Goal: Task Accomplishment & Management: Use online tool/utility

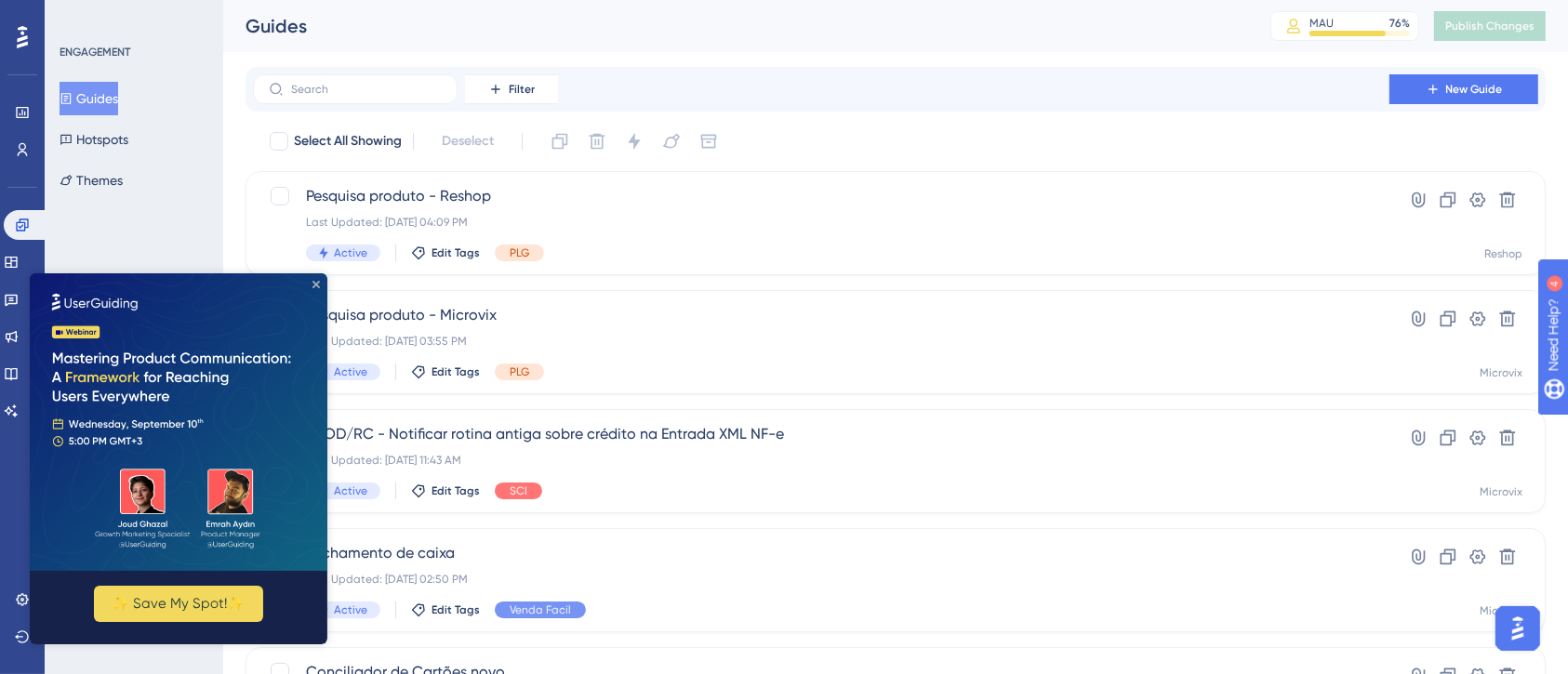
click at [312, 280] on icon "Close Preview" at bounding box center [315, 283] width 7 height 7
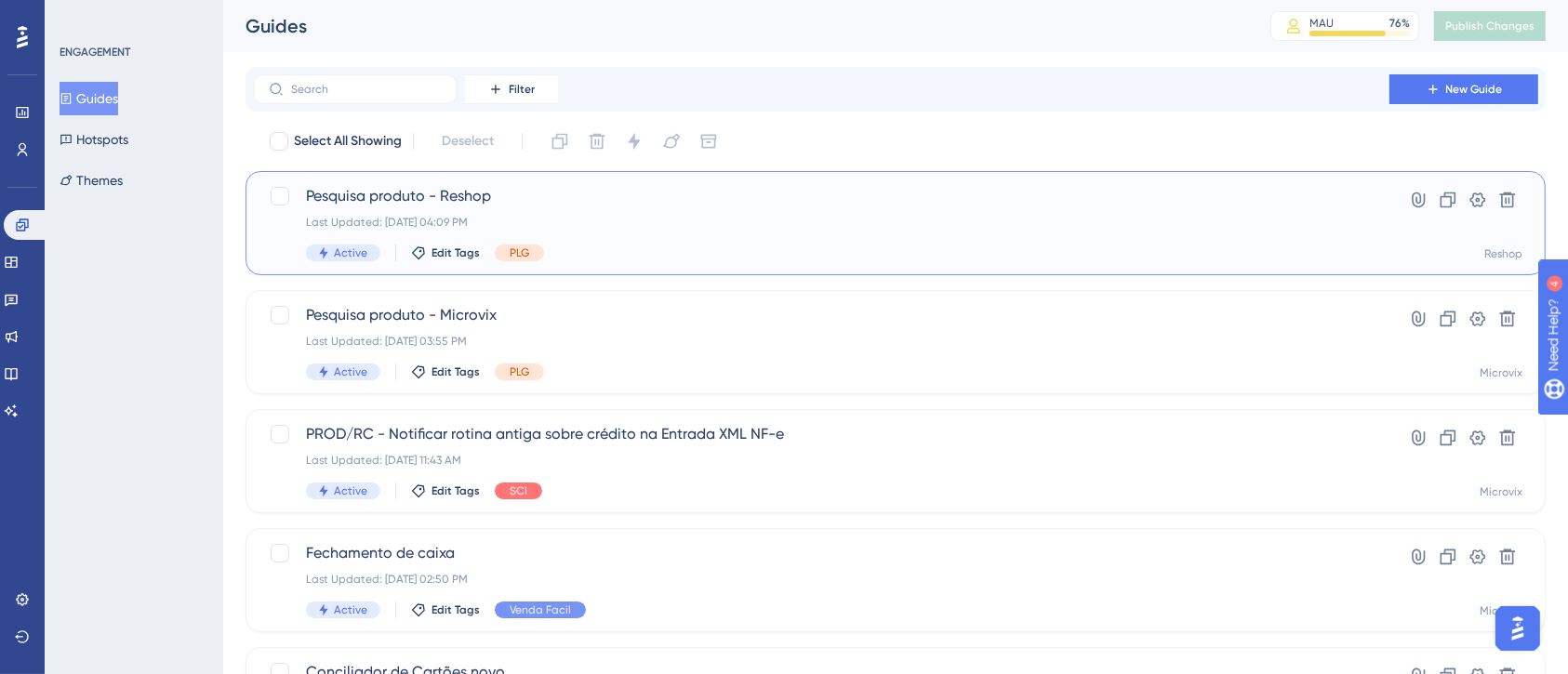
click at [939, 224] on div "Last Updated: 02 de set. de 2025 04:09 PM" at bounding box center [820, 222] width 1030 height 15
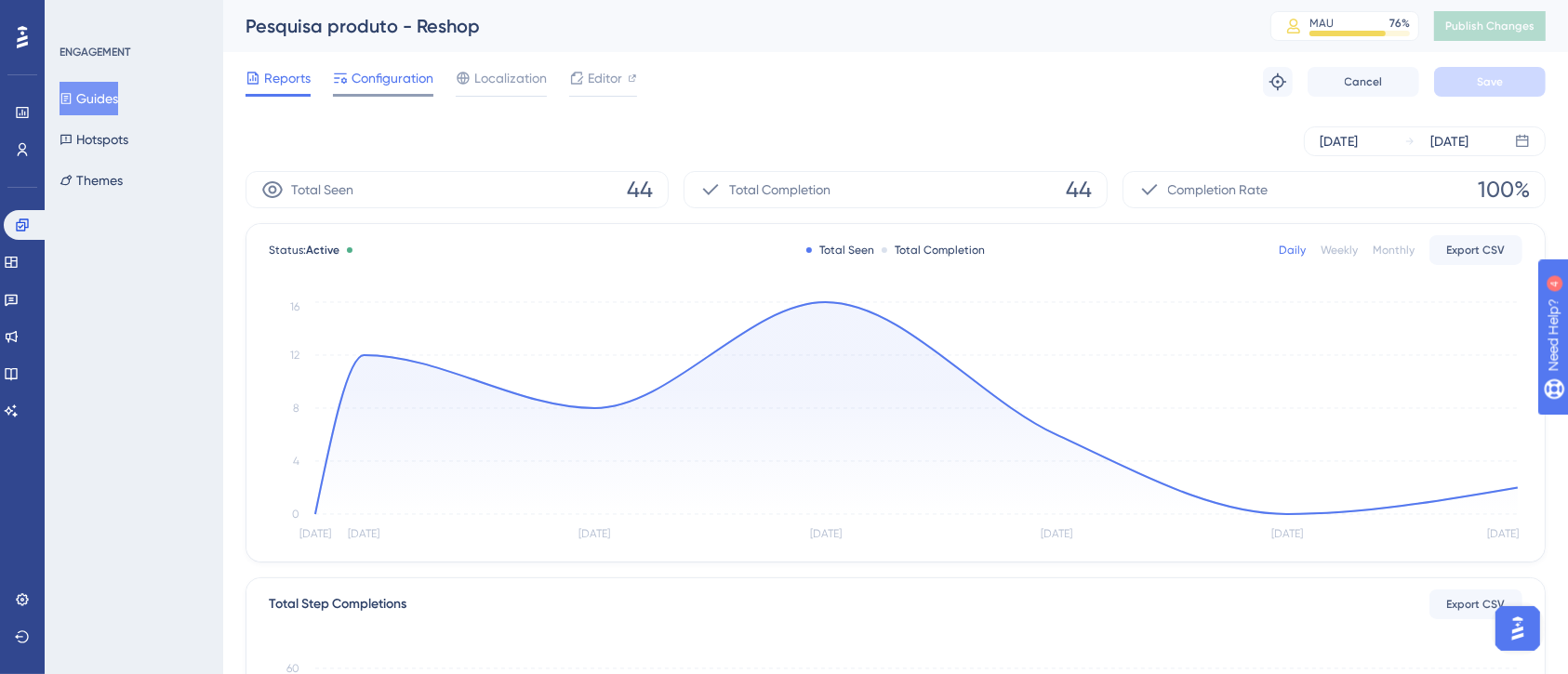
click at [404, 89] on span "Configuration" at bounding box center [392, 78] width 82 height 22
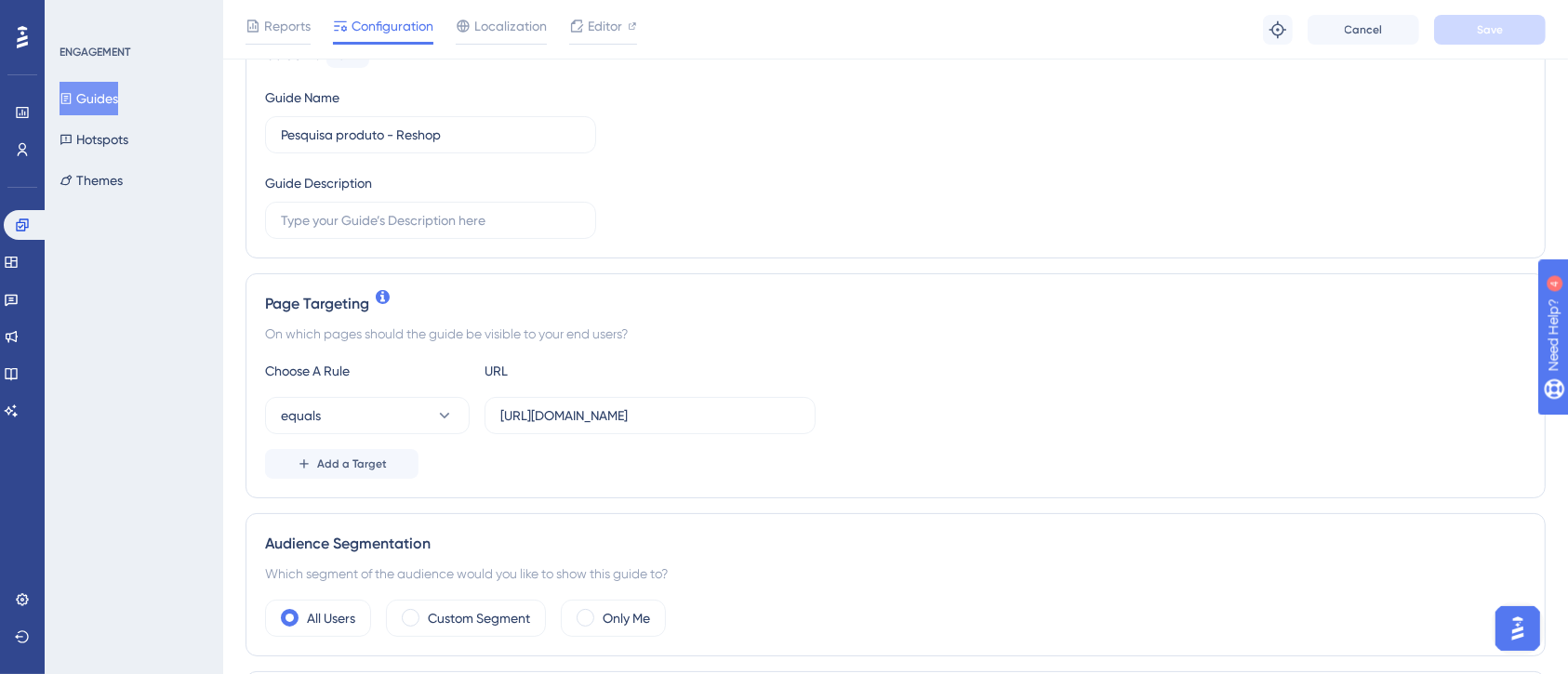
scroll to position [248, 0]
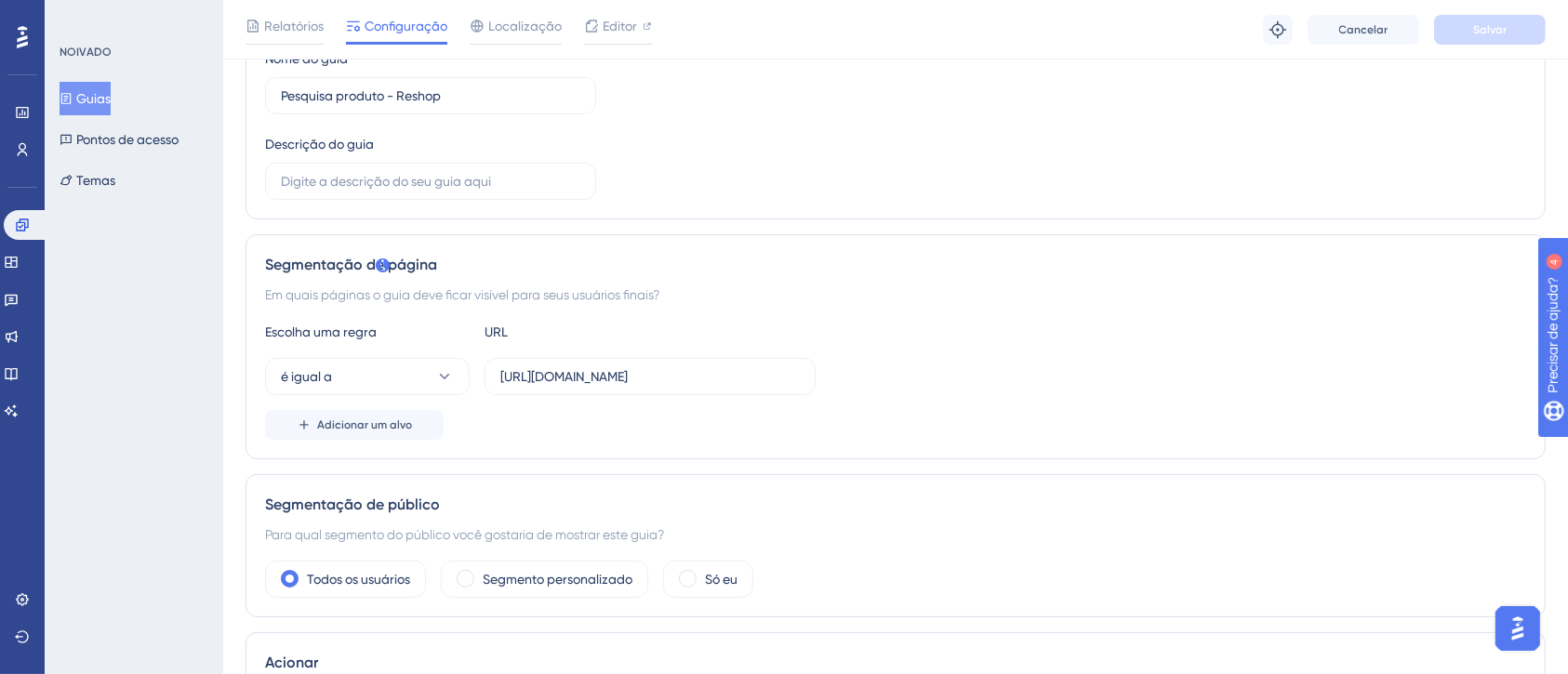
click at [172, 369] on div "NOIVADO Guias Pontos de acesso Temas" at bounding box center [133, 337] width 178 height 674
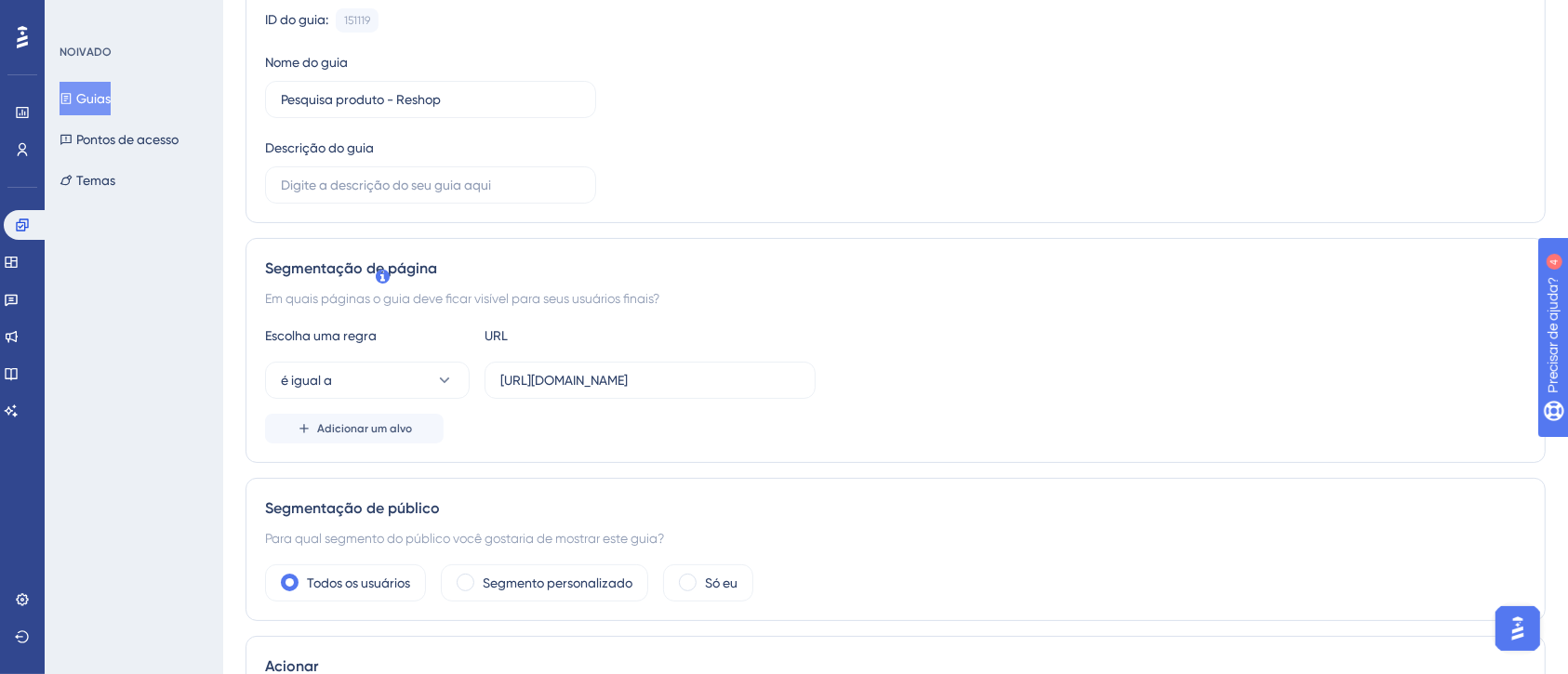
scroll to position [13, 0]
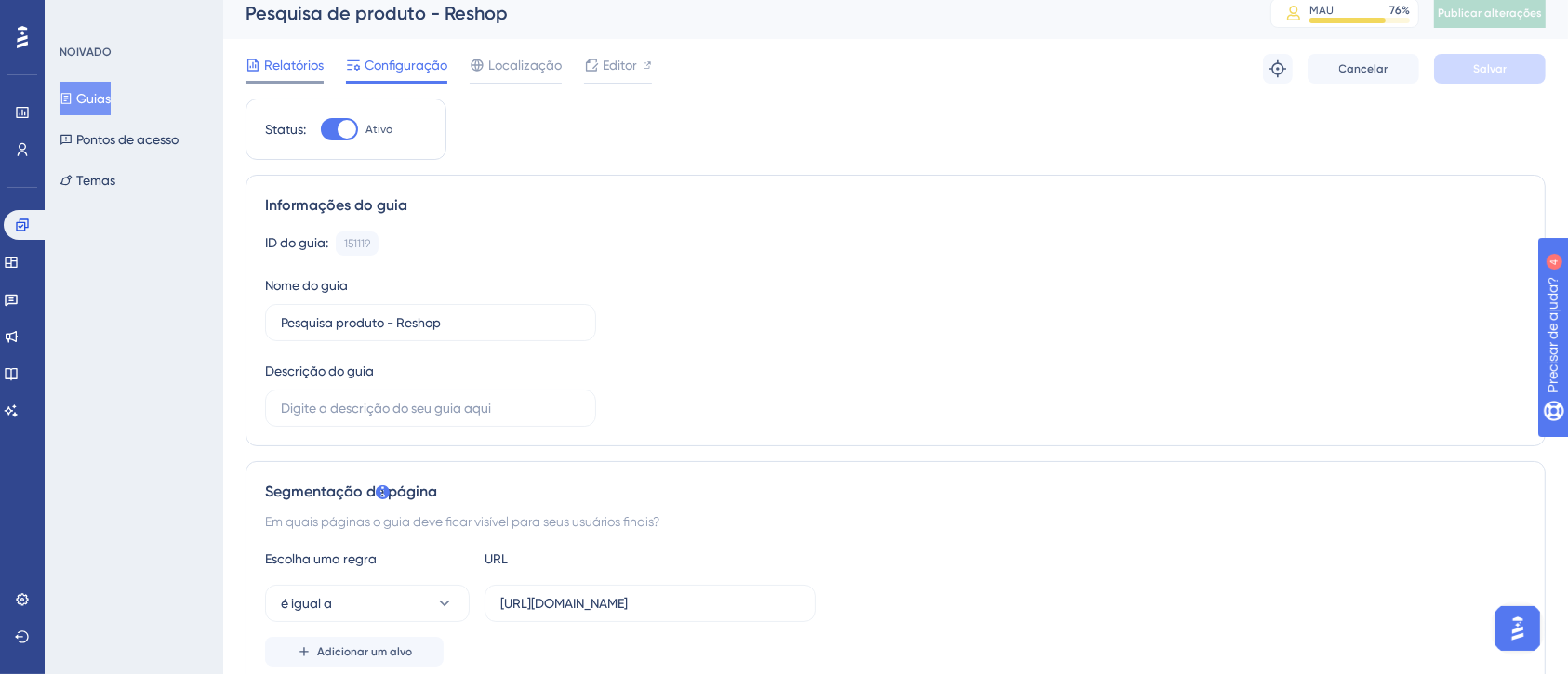
click at [285, 74] on span "Relatórios" at bounding box center [294, 65] width 60 height 22
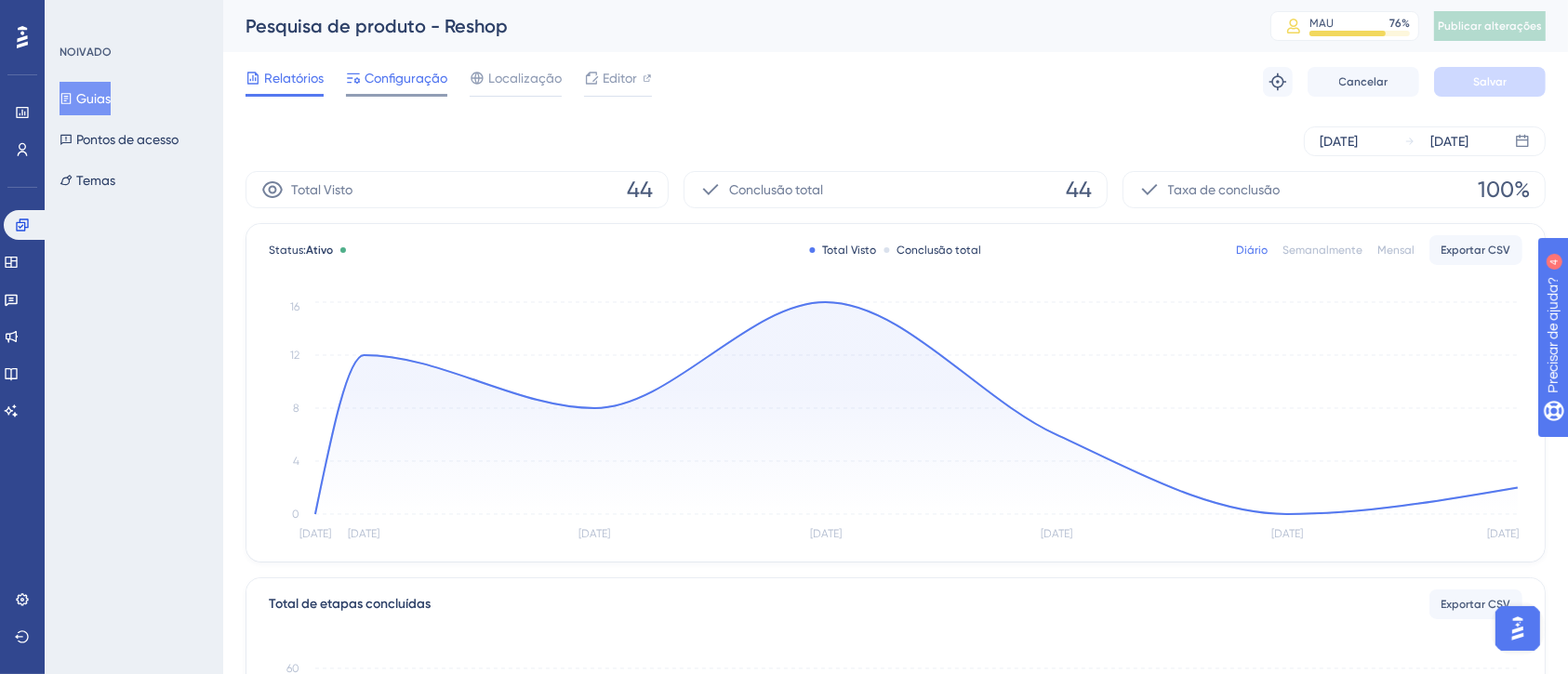
click at [406, 87] on span "Configuração" at bounding box center [405, 78] width 83 height 22
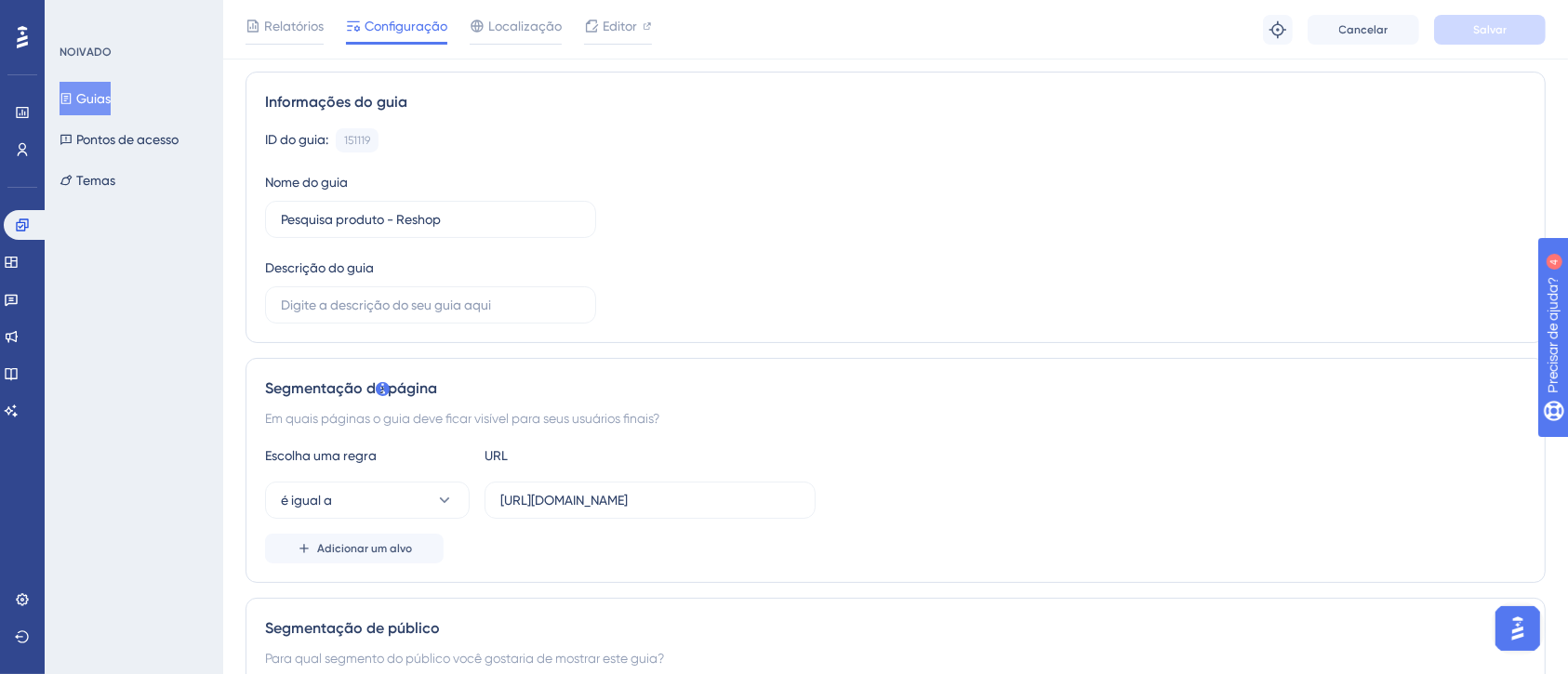
scroll to position [248, 0]
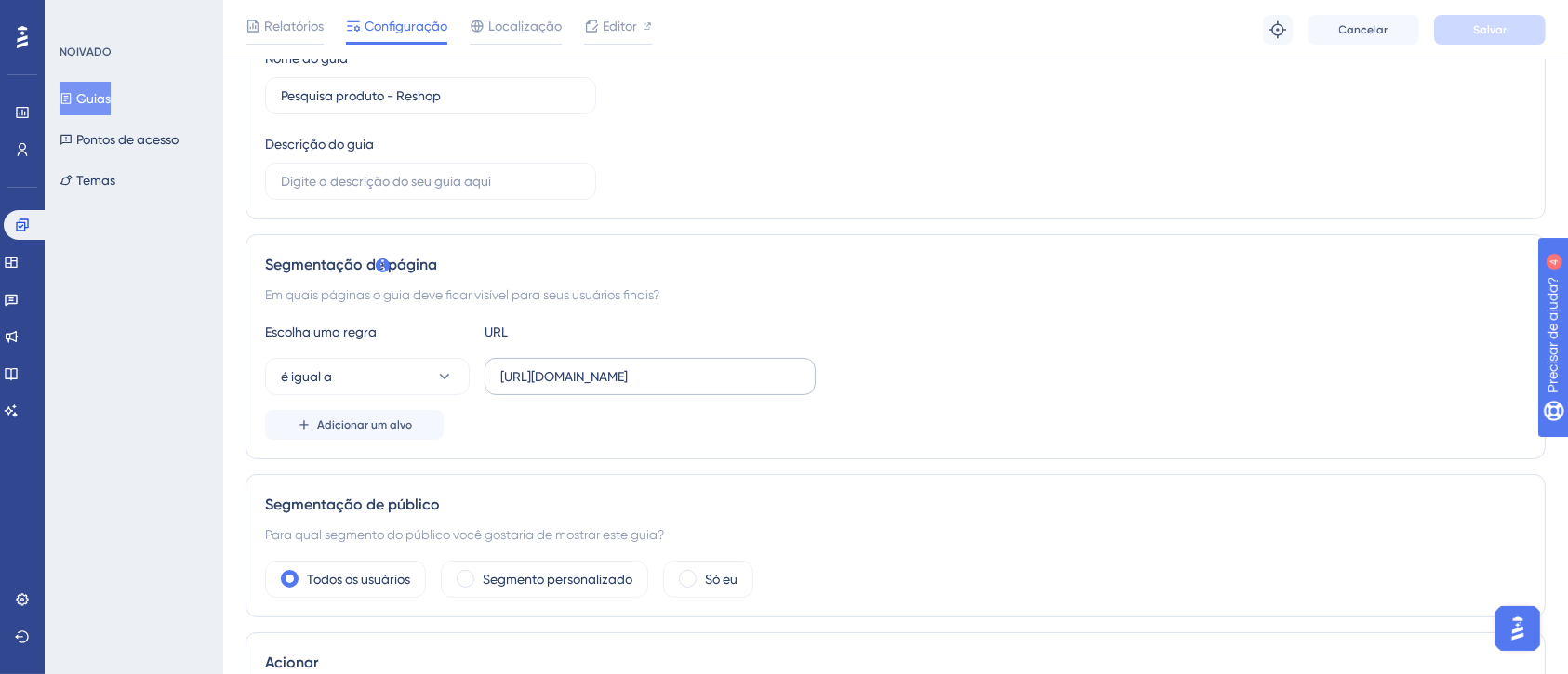
click at [685, 362] on label "https://reshop.linx.com.br/Admin" at bounding box center [650, 376] width 331 height 37
click at [685, 366] on input "https://reshop.linx.com.br/Admin" at bounding box center [650, 376] width 299 height 21
click at [680, 368] on input "https://reshop.linx.com.br/Admin" at bounding box center [650, 376] width 299 height 21
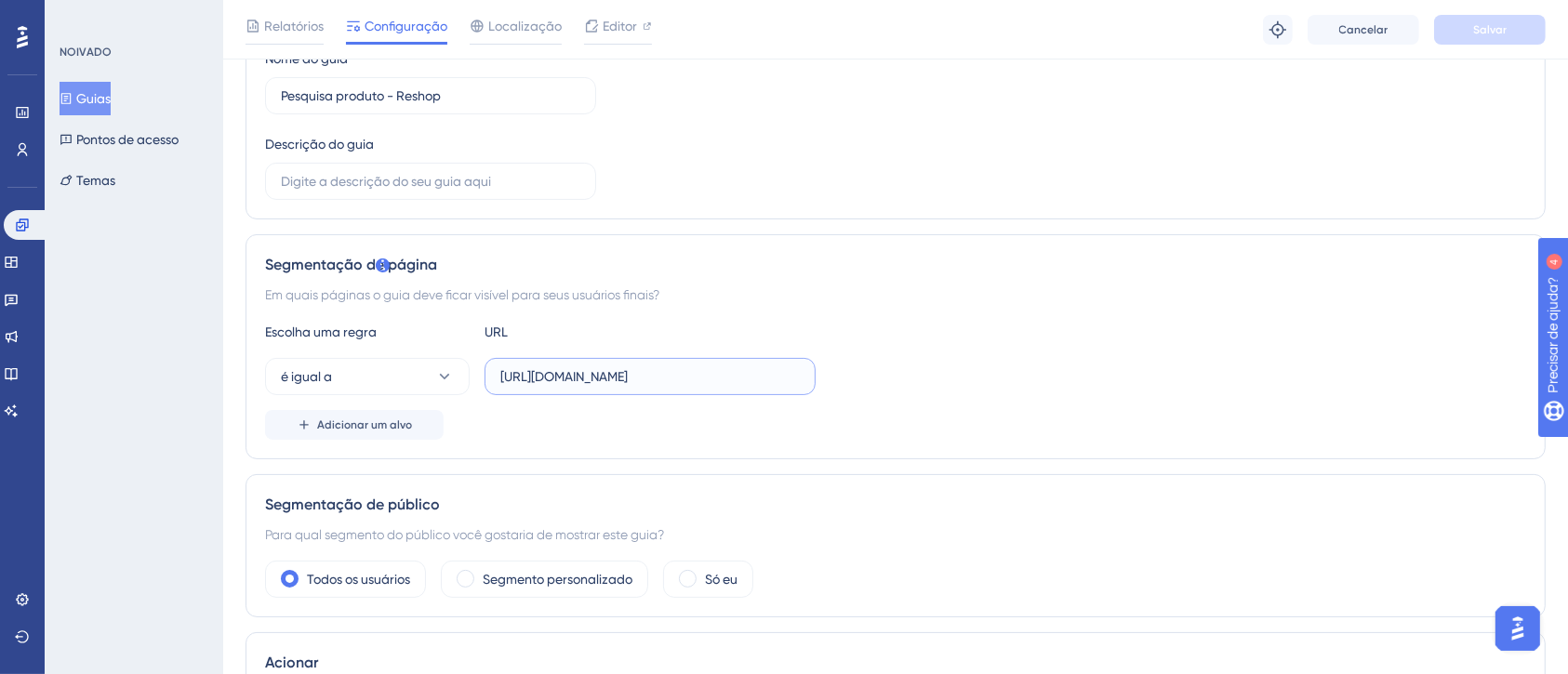
paste input "Loyalty"
type input "[URL][DOMAIN_NAME]"
click at [903, 383] on div "é igual a https://reshop.linx.com.br/Loyalty" at bounding box center [894, 376] width 1261 height 37
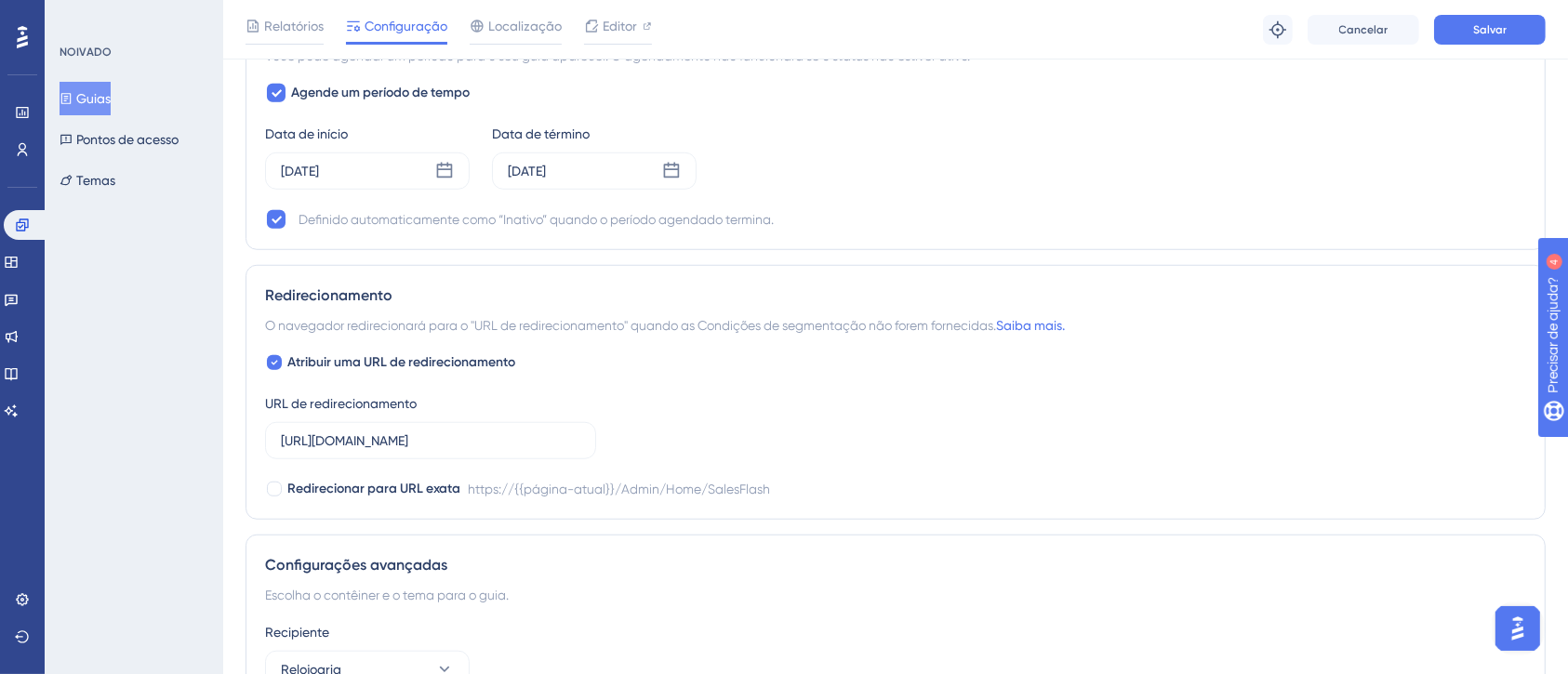
scroll to position [1488, 0]
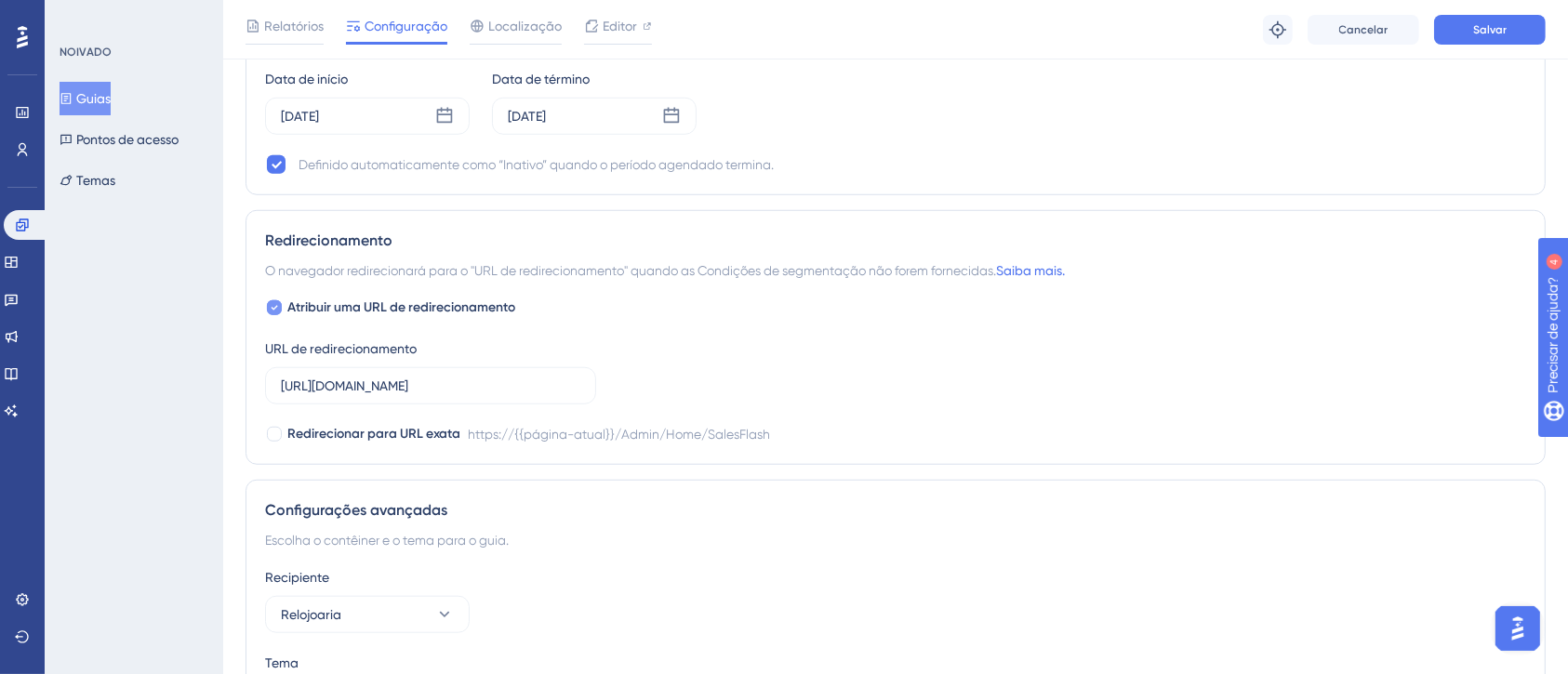
click at [277, 311] on icon at bounding box center [274, 308] width 7 height 15
checkbox input "false"
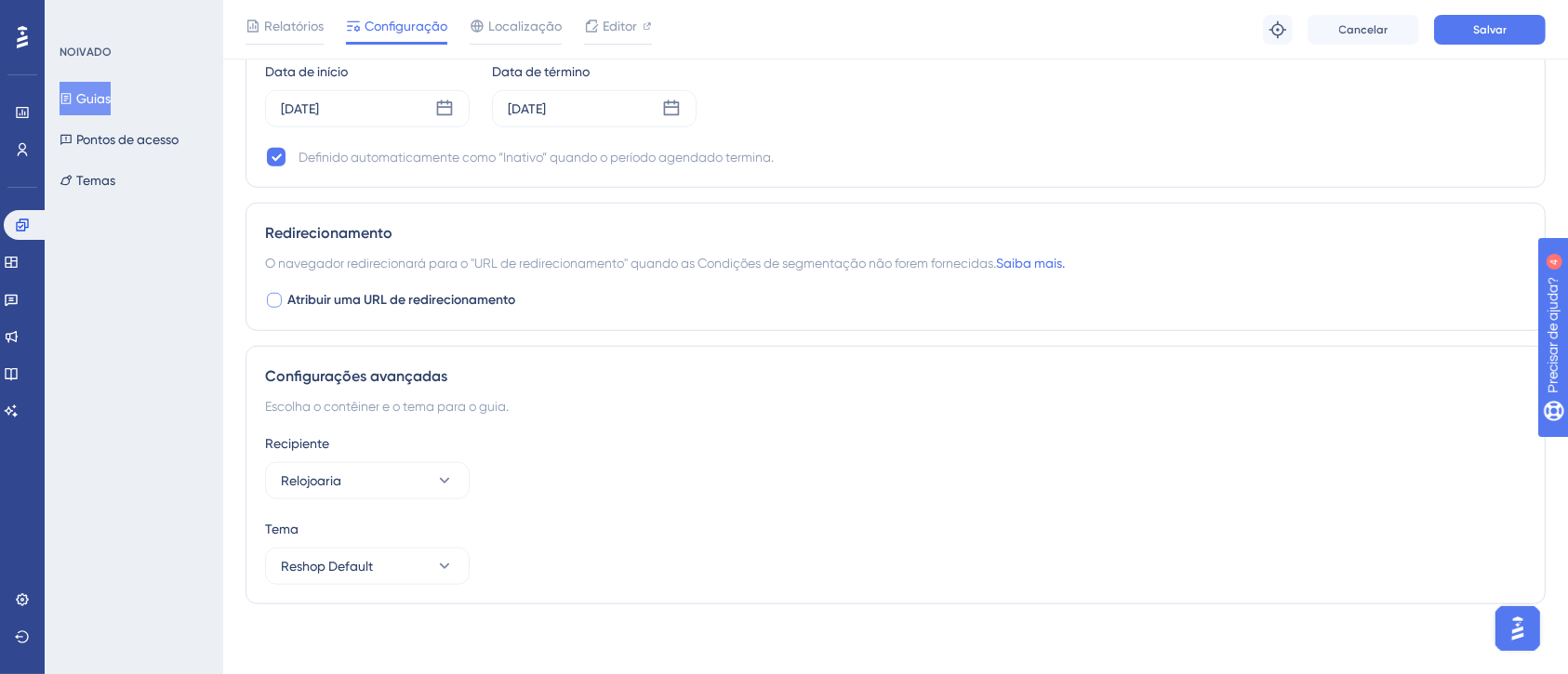
scroll to position [1498, 0]
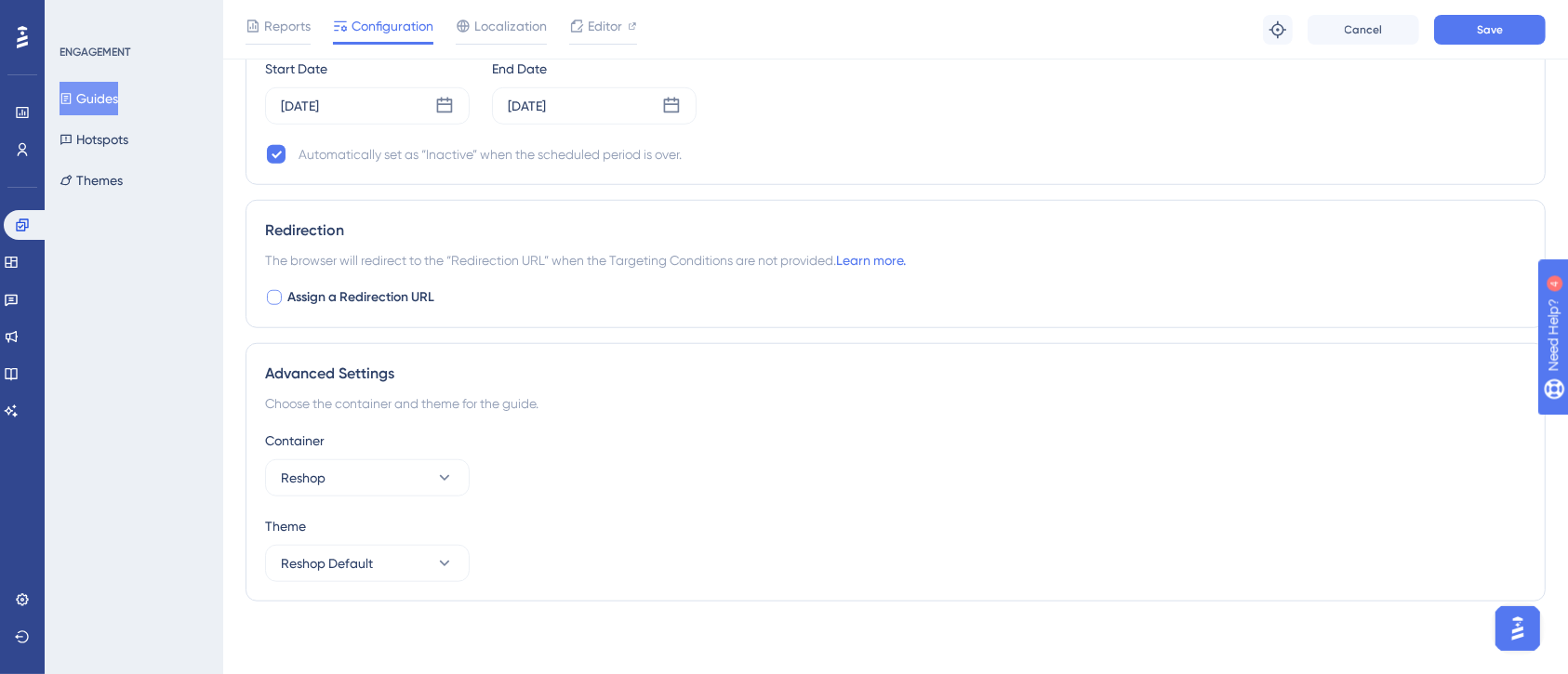
click at [639, 399] on div "Choose the container and theme for the guide." at bounding box center [894, 403] width 1261 height 22
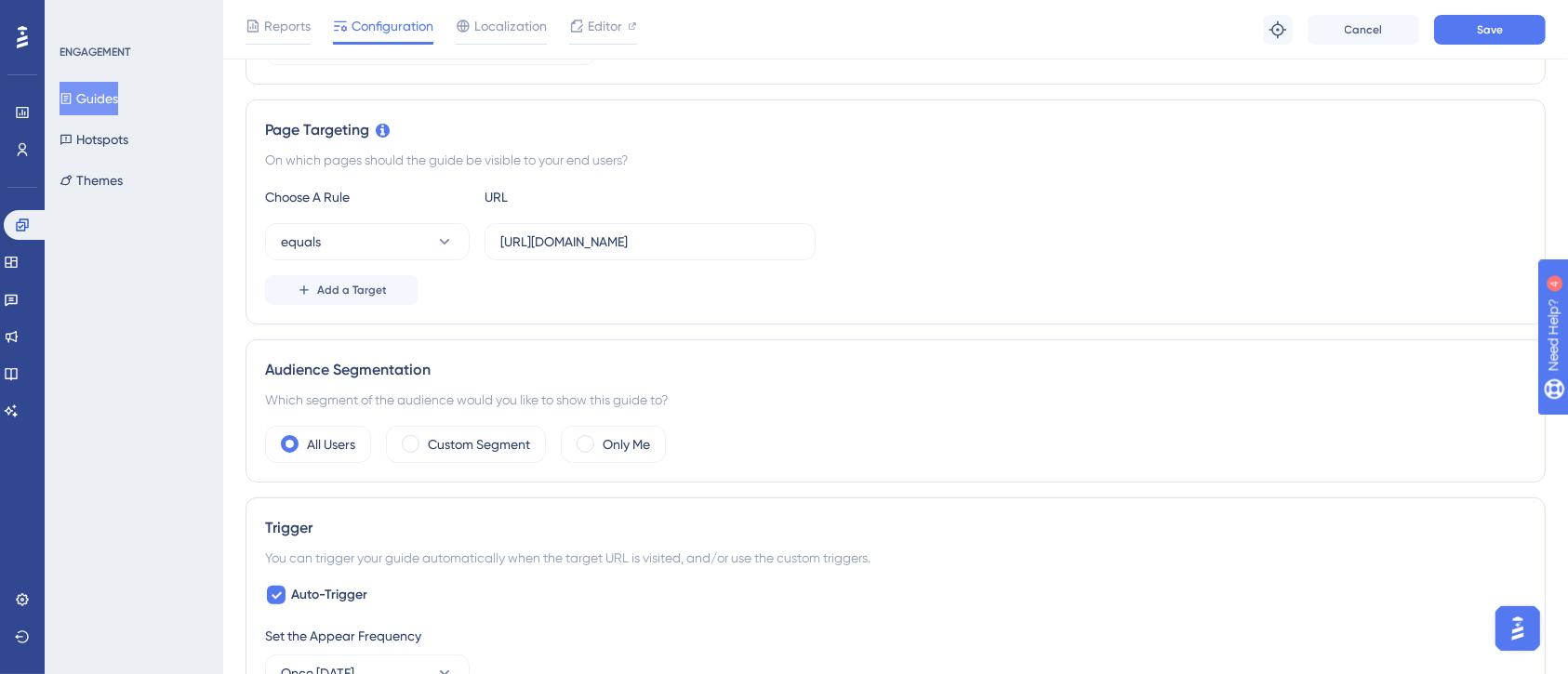
scroll to position [0, 0]
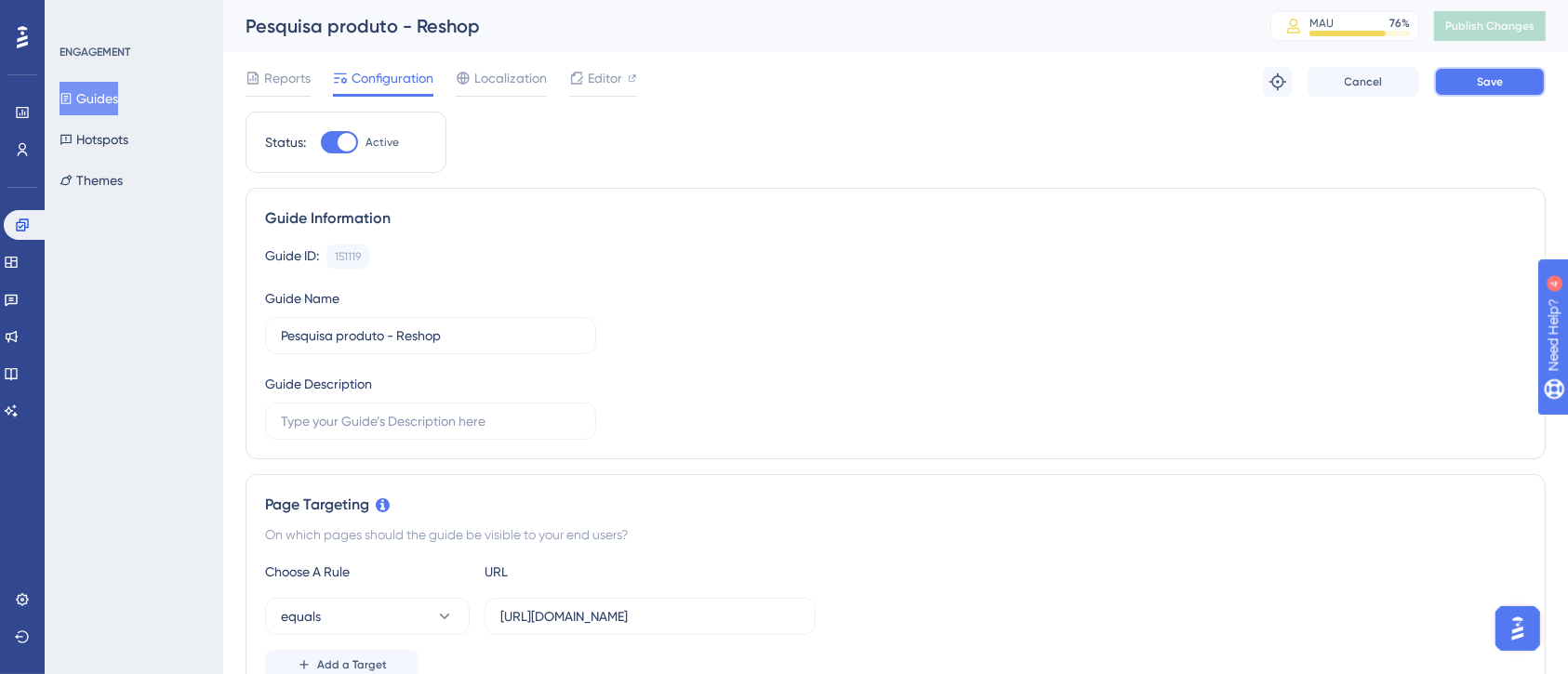
click at [1459, 78] on button "Save" at bounding box center [1489, 82] width 111 height 30
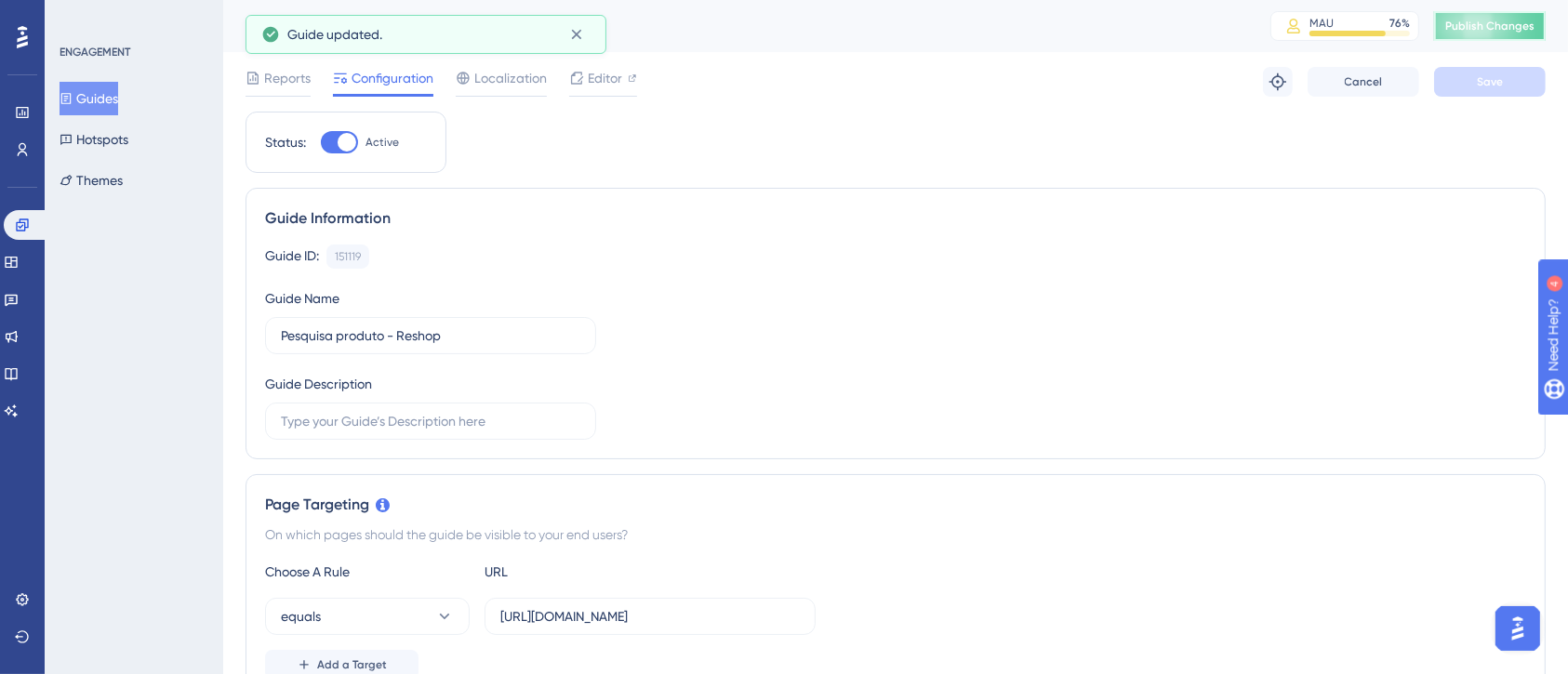
click at [1490, 26] on span "Publish Changes" at bounding box center [1489, 26] width 90 height 15
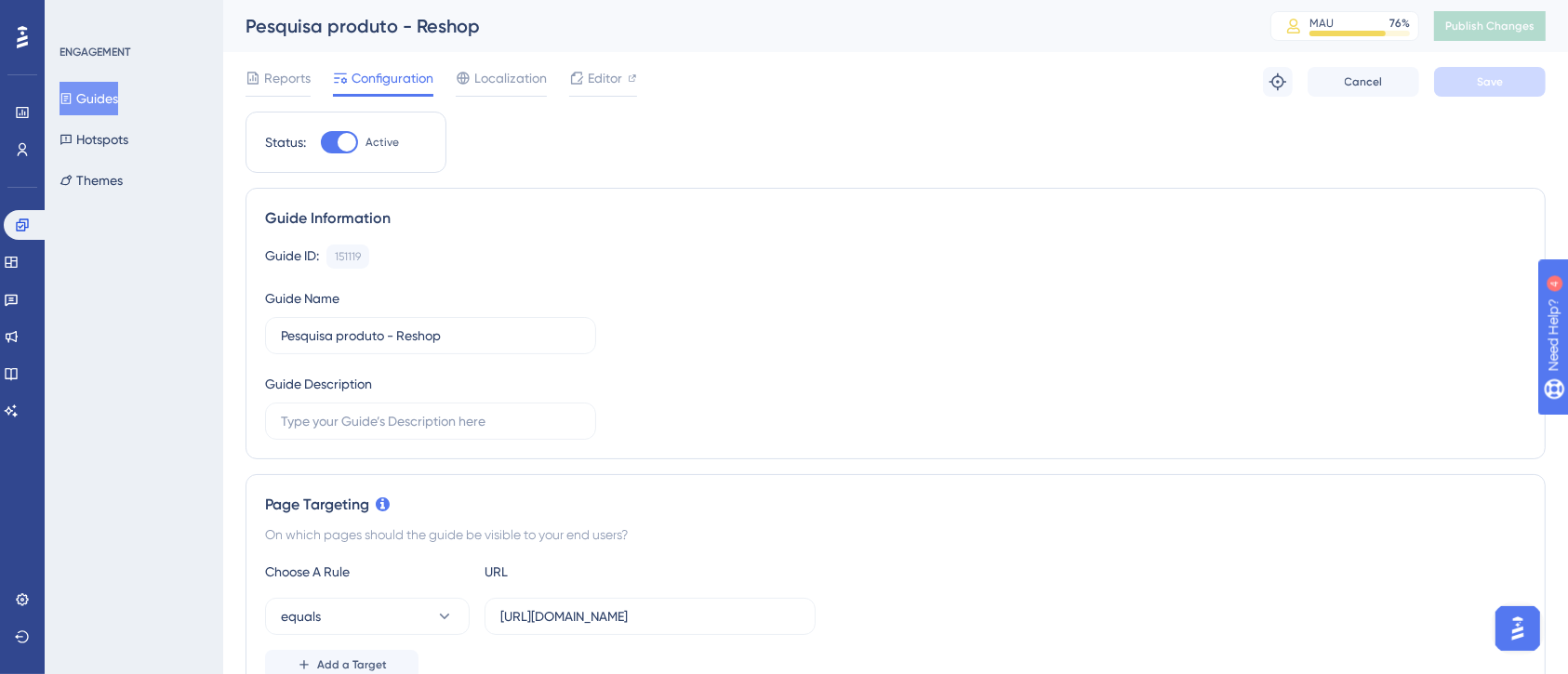
click at [327, 135] on div at bounding box center [338, 142] width 37 height 22
click at [320, 142] on input "Active" at bounding box center [319, 142] width 1 height 1
click at [1508, 94] on button "Save" at bounding box center [1489, 82] width 111 height 30
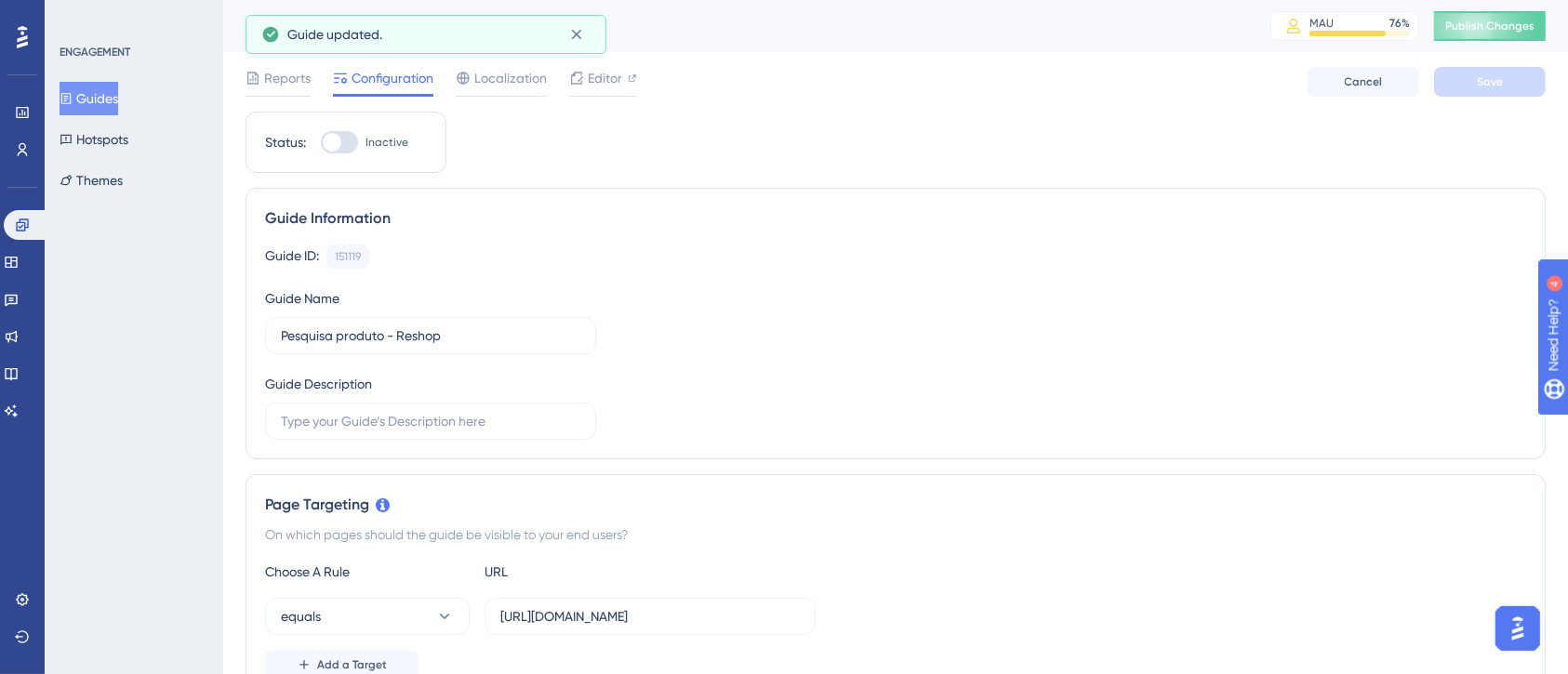
click at [352, 144] on div at bounding box center [338, 142] width 37 height 22
click at [320, 143] on input "Inactive" at bounding box center [319, 142] width 1 height 1
checkbox input "true"
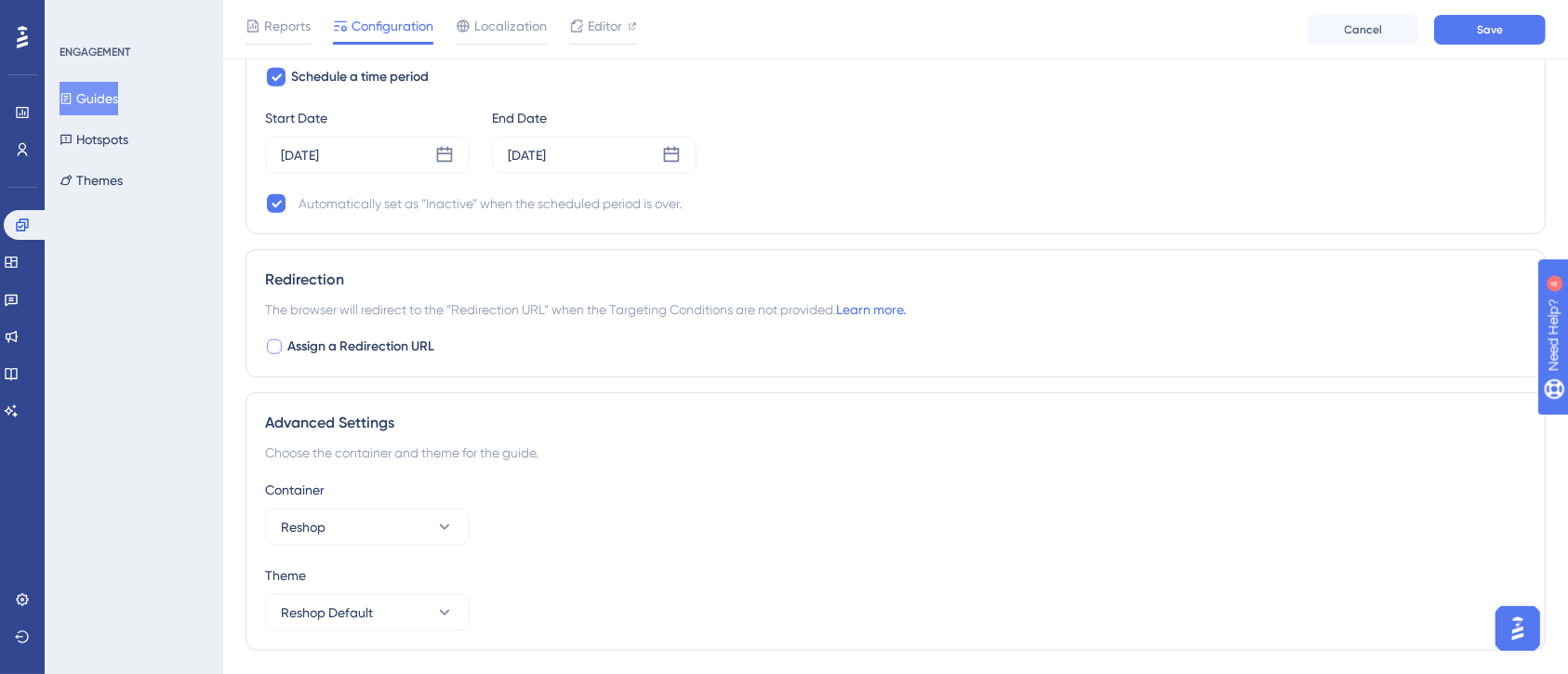
scroll to position [1488, 0]
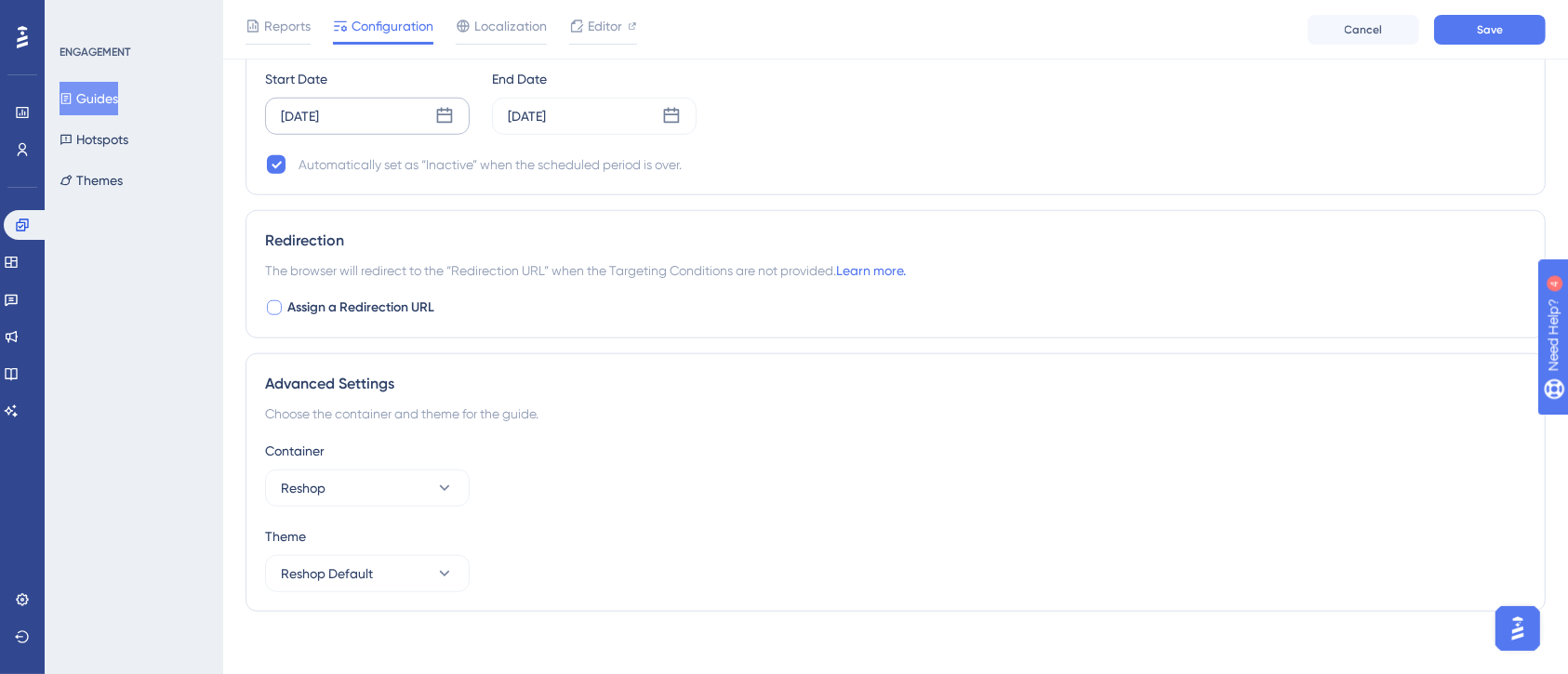
click at [440, 117] on icon at bounding box center [444, 115] width 19 height 19
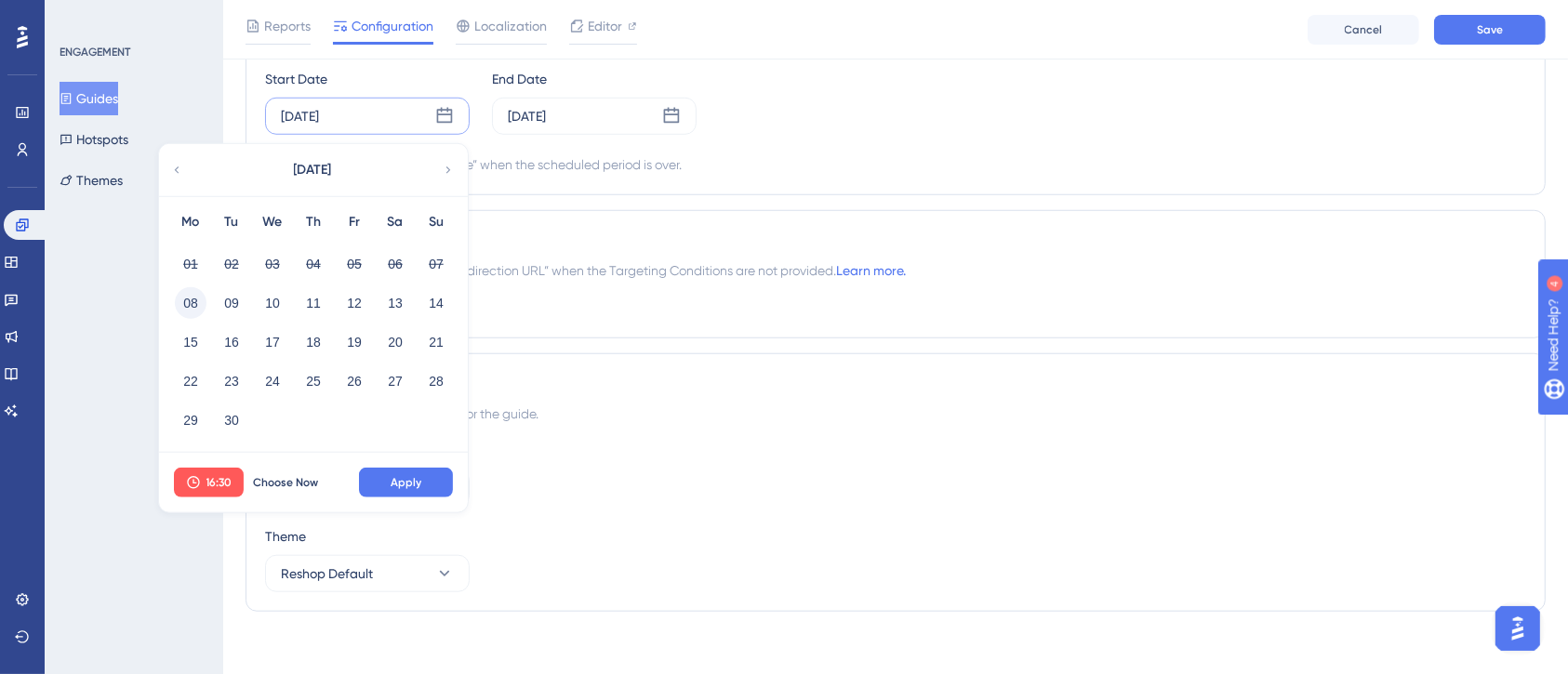
click at [179, 294] on button "08" at bounding box center [191, 304] width 32 height 32
click at [207, 470] on button "16:30" at bounding box center [209, 483] width 70 height 30
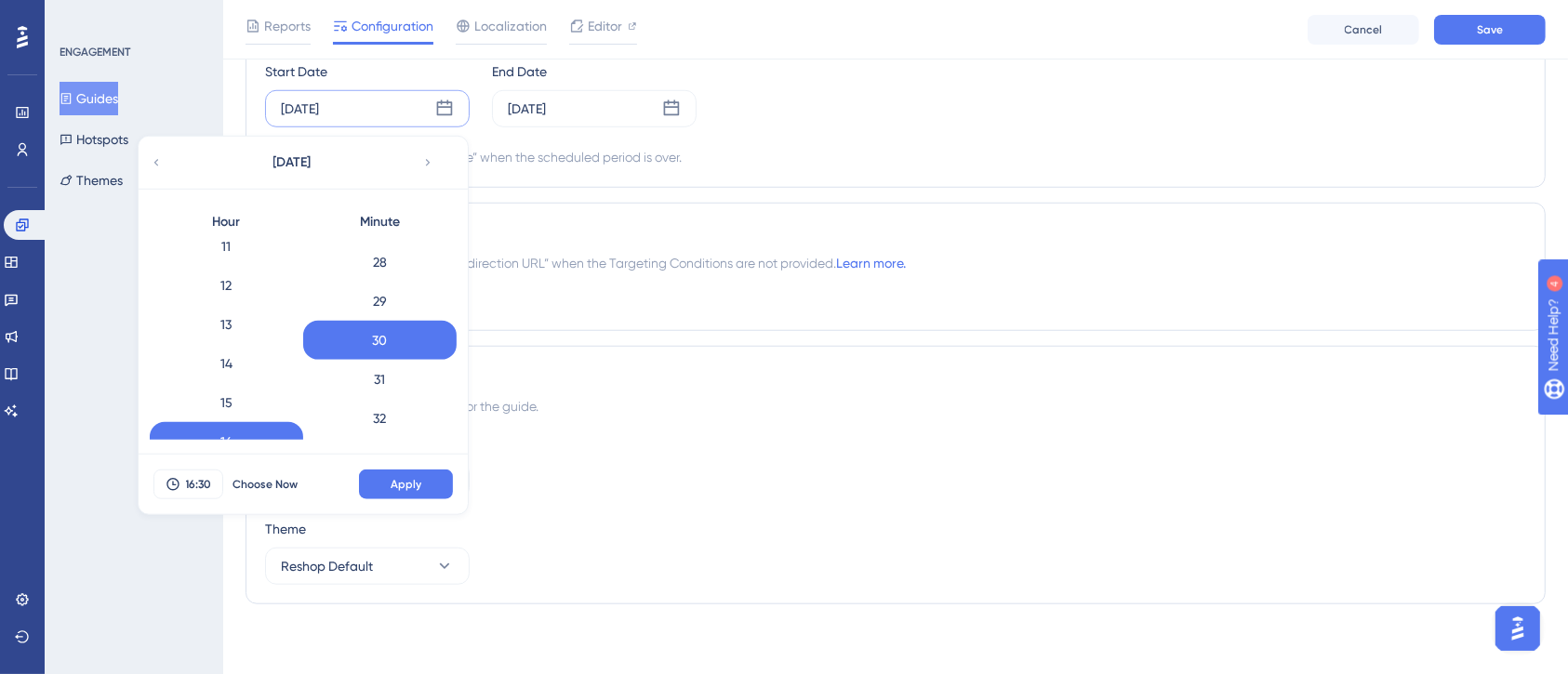
scroll to position [420, 0]
click at [235, 257] on div "11" at bounding box center [226, 269] width 153 height 39
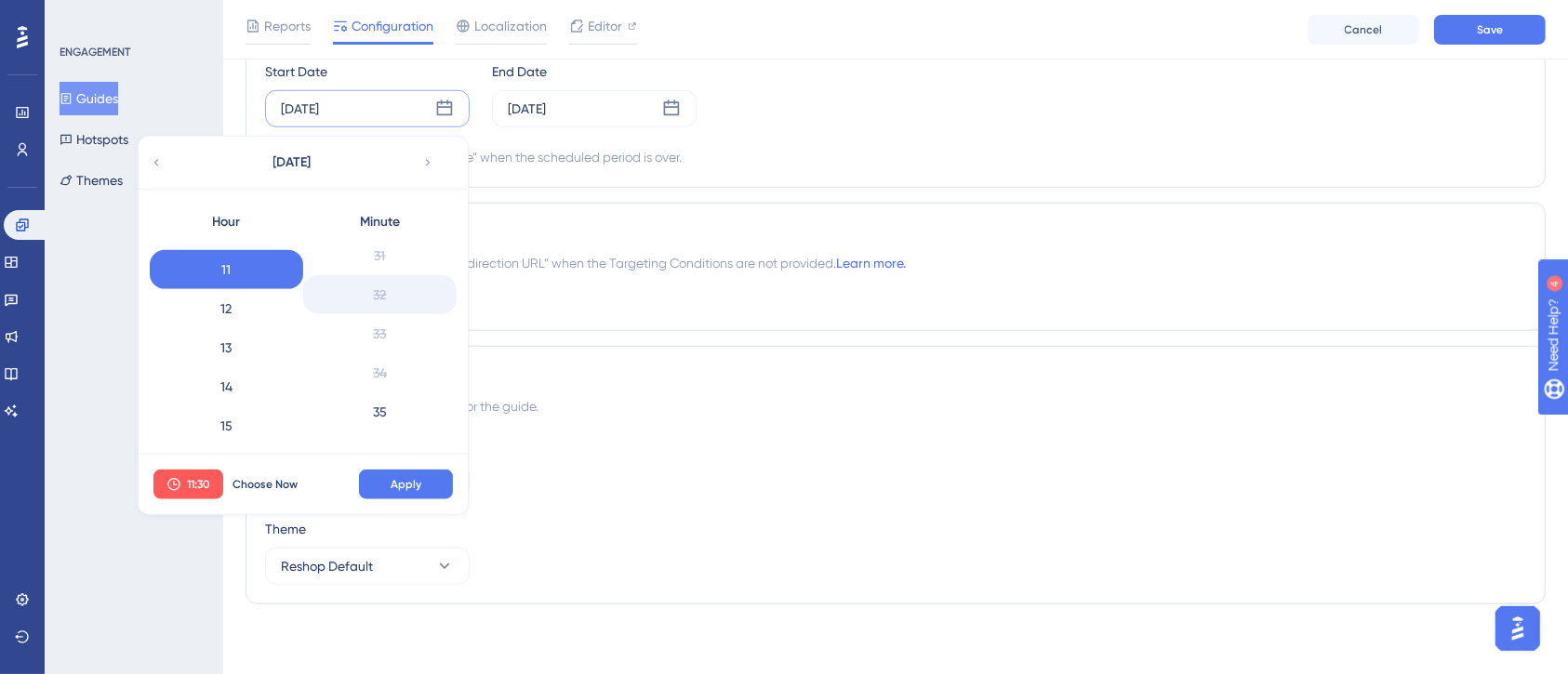
scroll to position [1340, 0]
click at [389, 313] on div "36" at bounding box center [380, 327] width 153 height 39
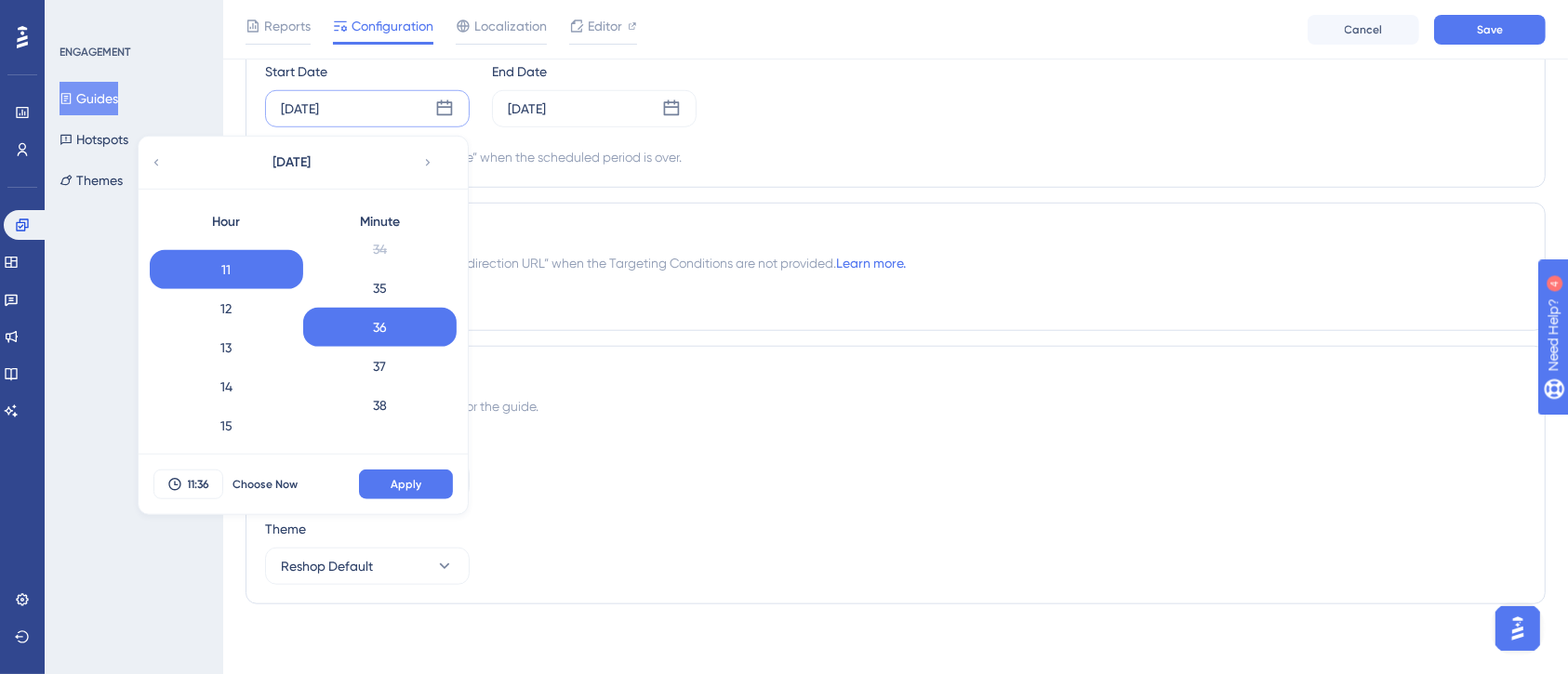
click at [409, 498] on div "11:36 Choose Now Apply" at bounding box center [302, 485] width 329 height 60
click at [414, 481] on span "Apply" at bounding box center [405, 484] width 31 height 15
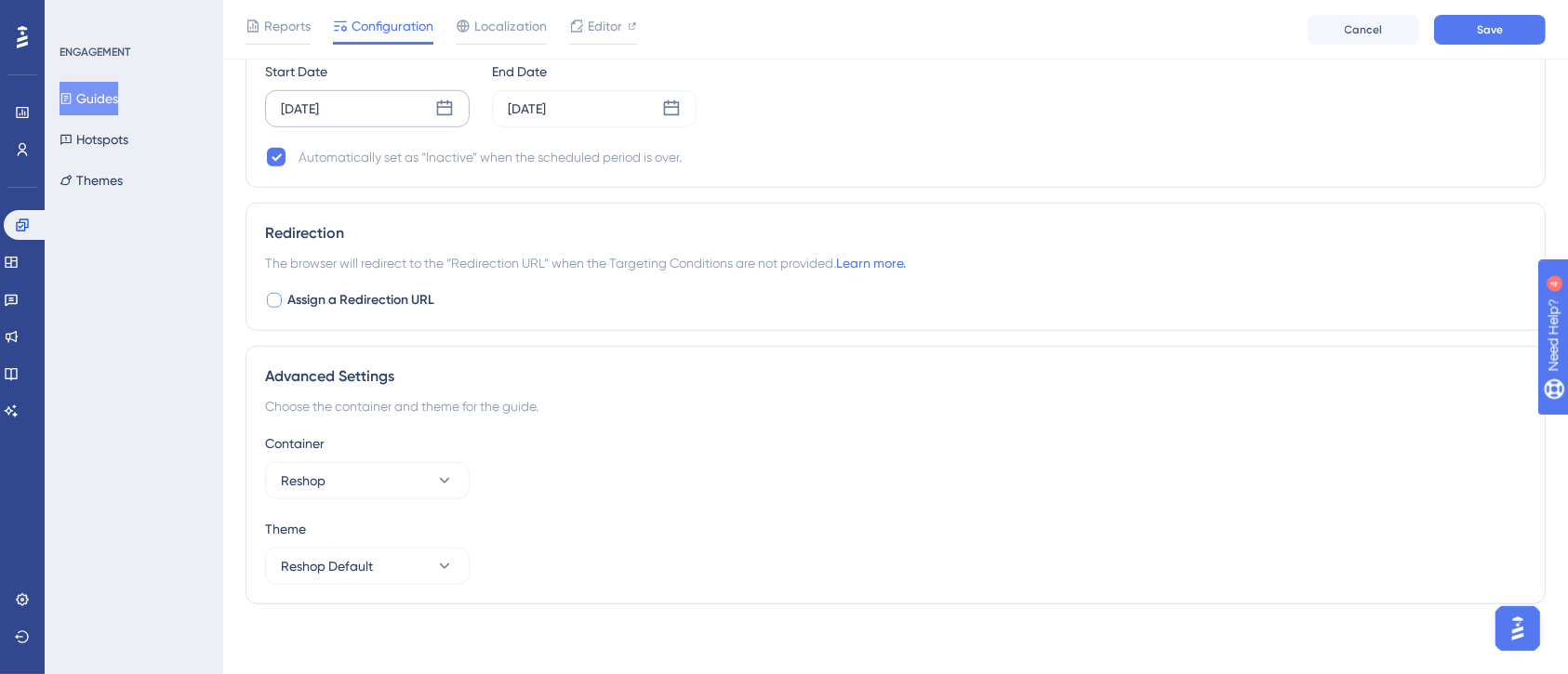
scroll to position [1498, 0]
click at [404, 546] on button "Reshop Default" at bounding box center [367, 563] width 205 height 37
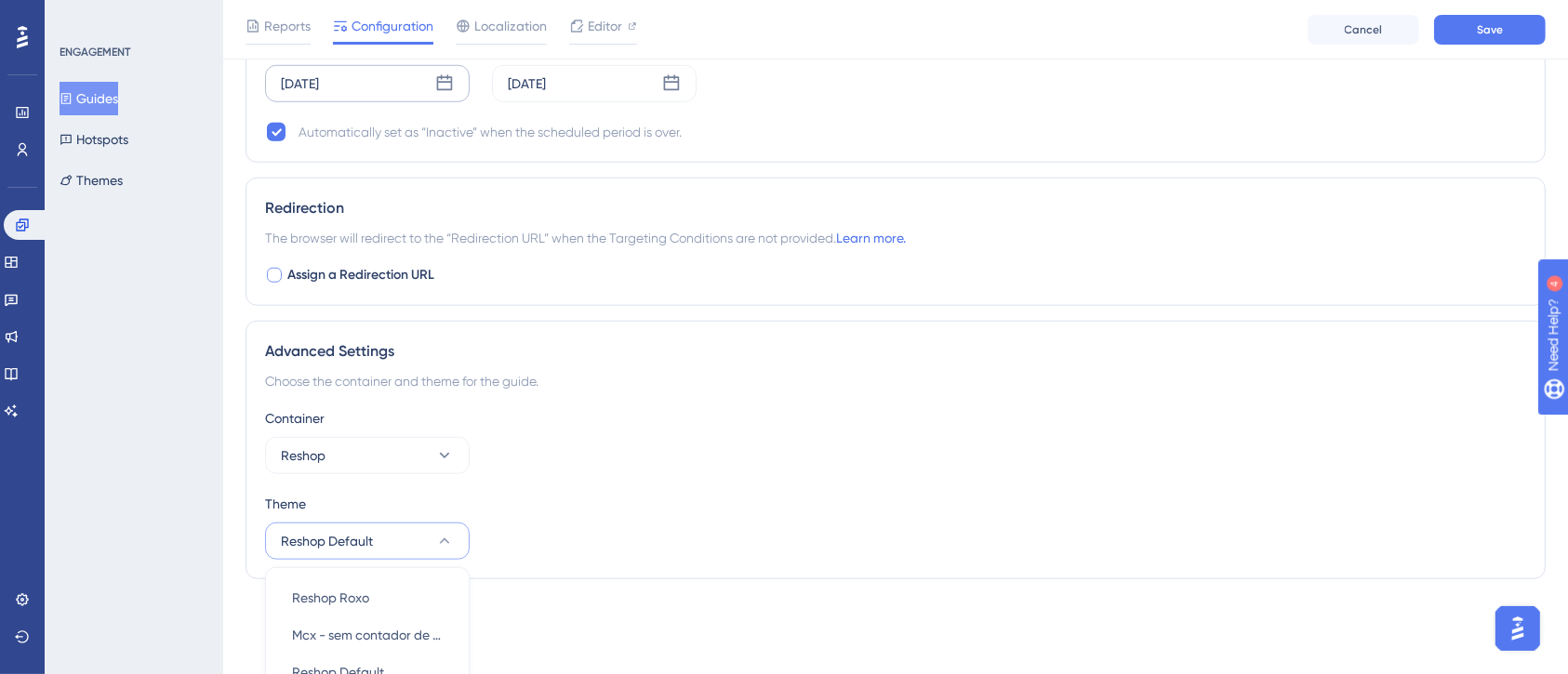
scroll to position [1660, 0]
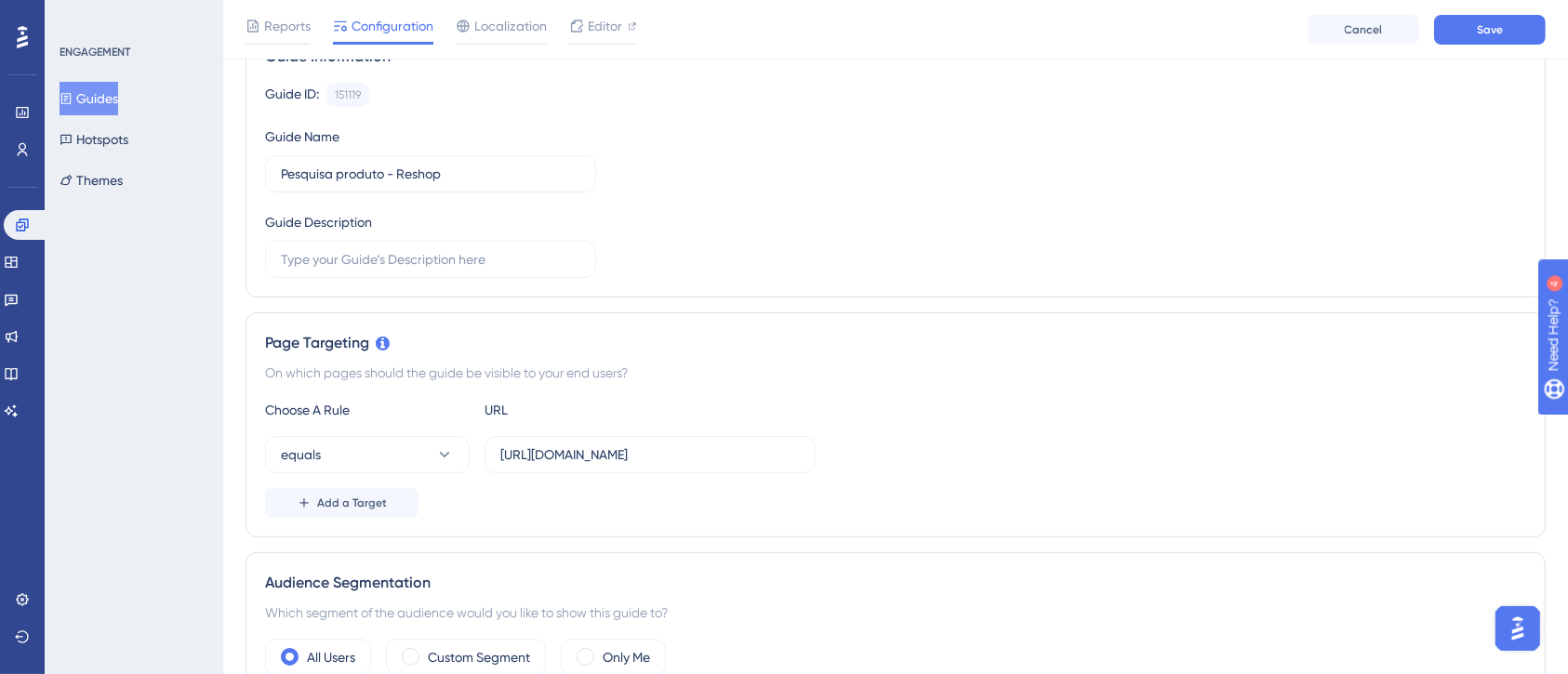
scroll to position [0, 0]
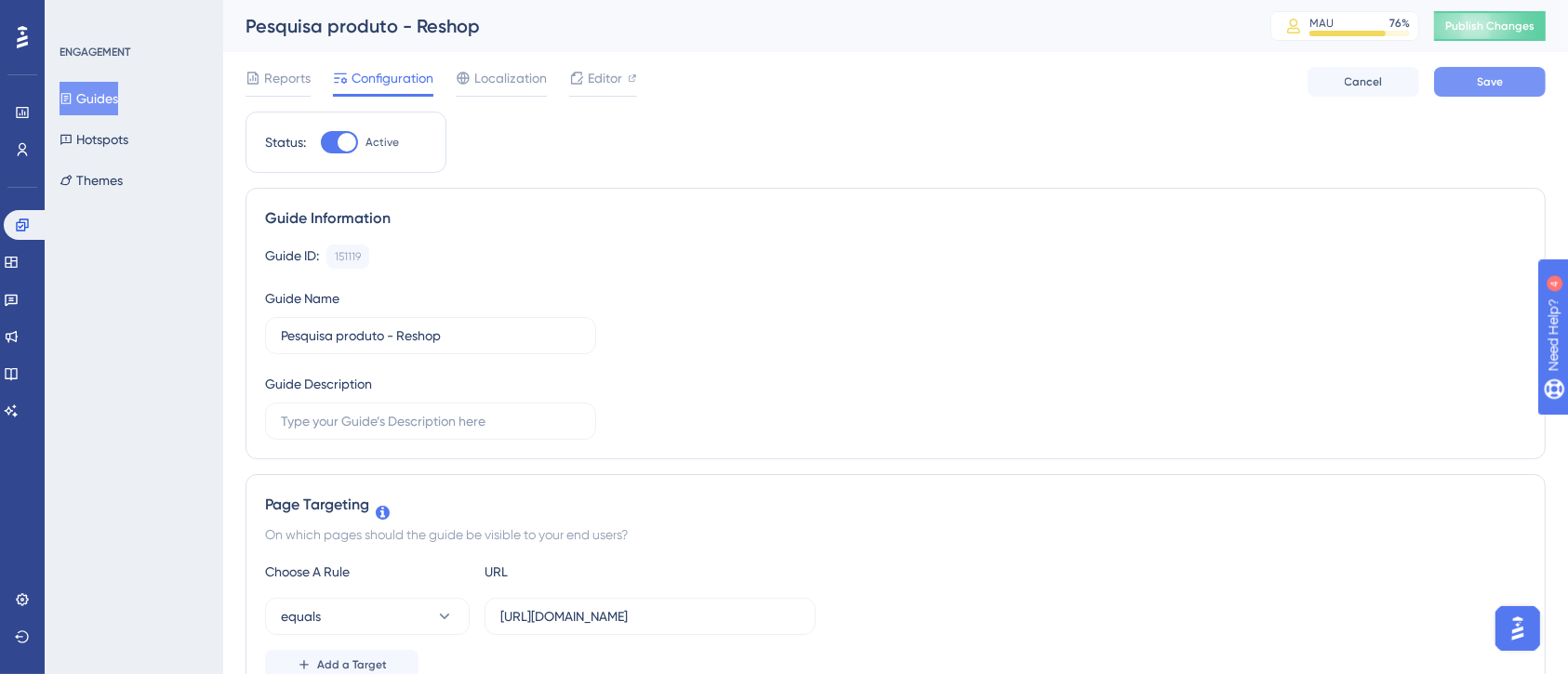
click at [1501, 89] on span "Save" at bounding box center [1489, 82] width 26 height 15
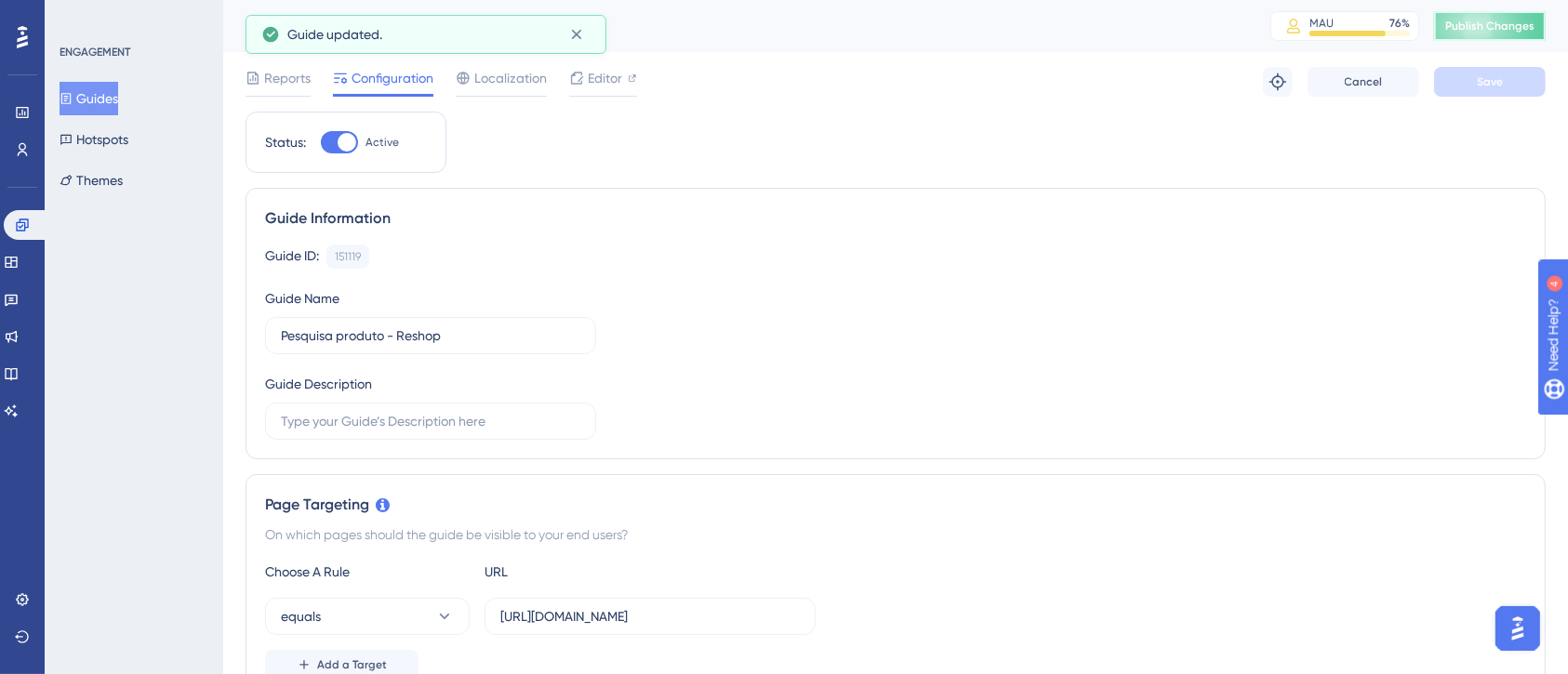
click at [1497, 20] on span "Publish Changes" at bounding box center [1489, 26] width 90 height 15
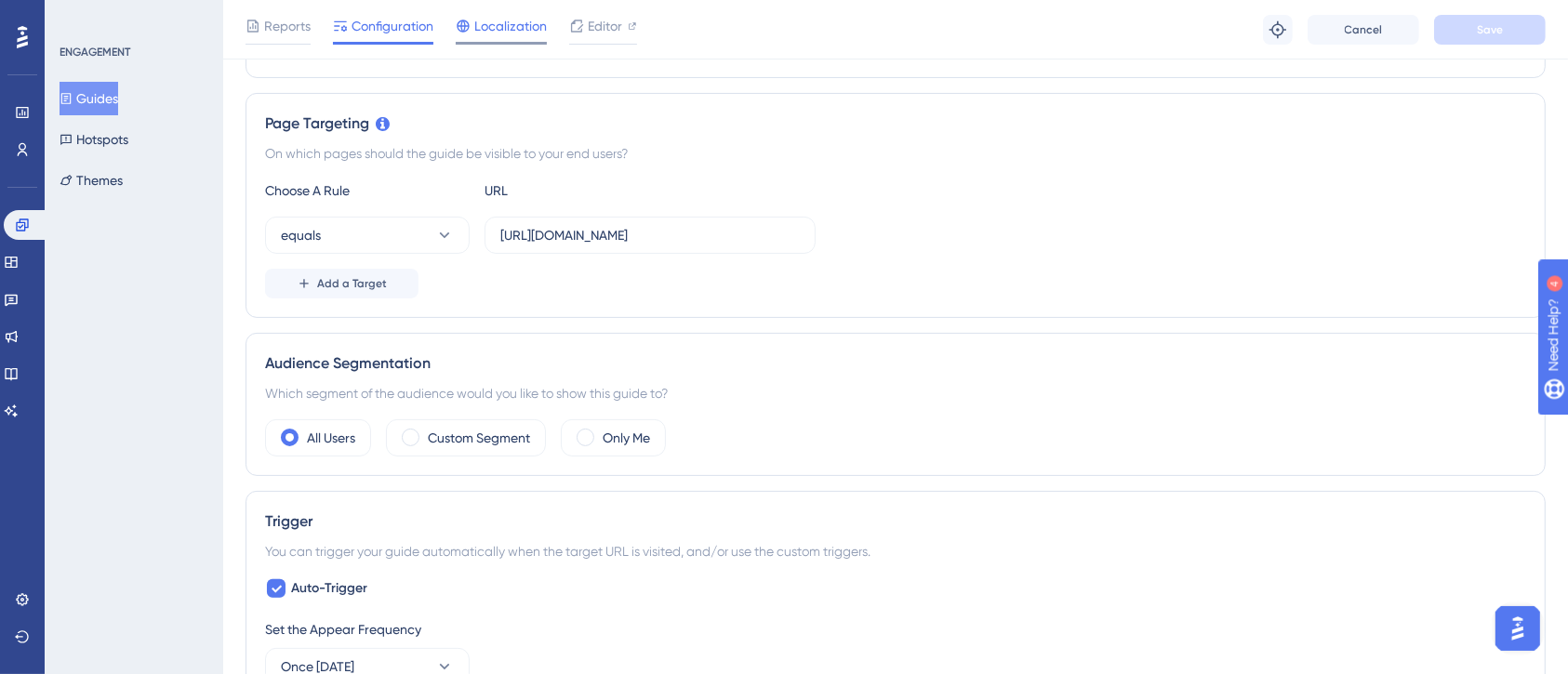
scroll to position [259, 0]
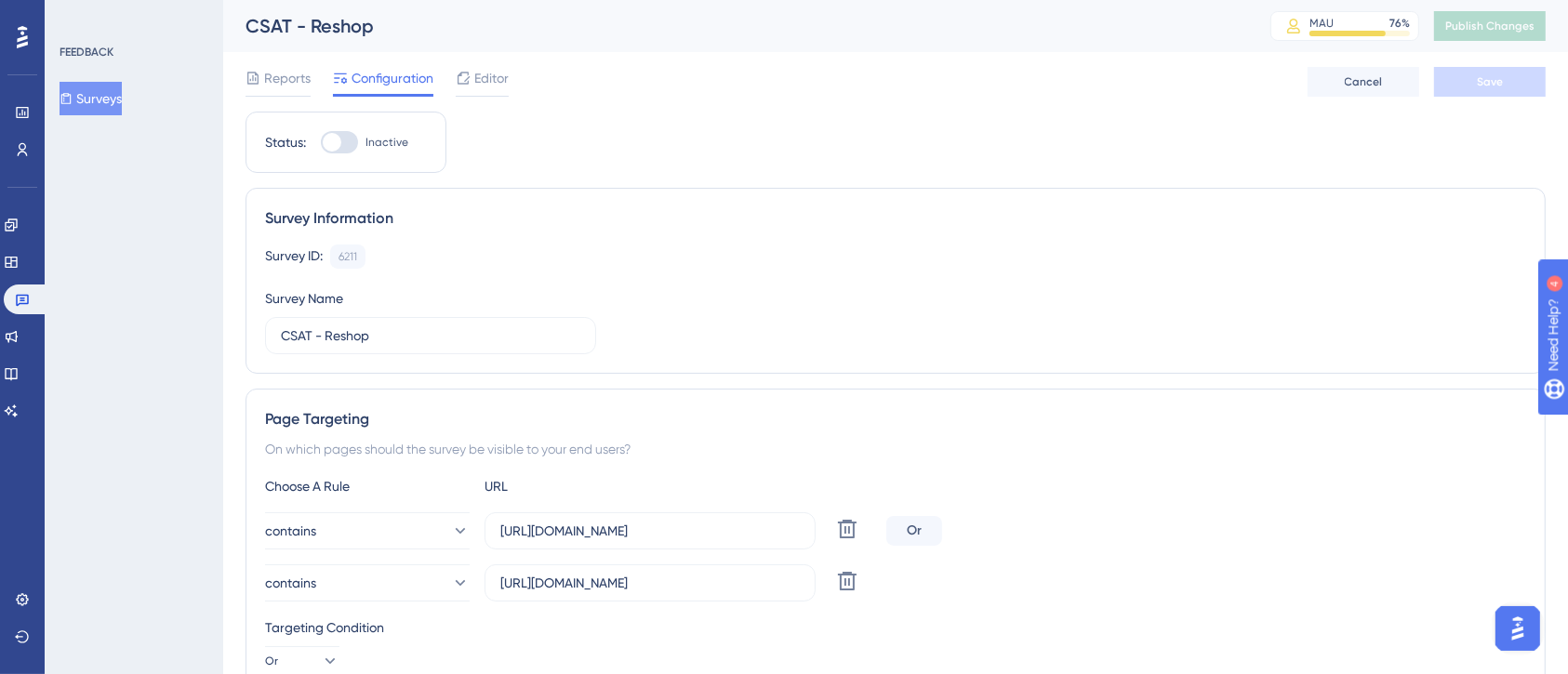
scroll to position [123, 0]
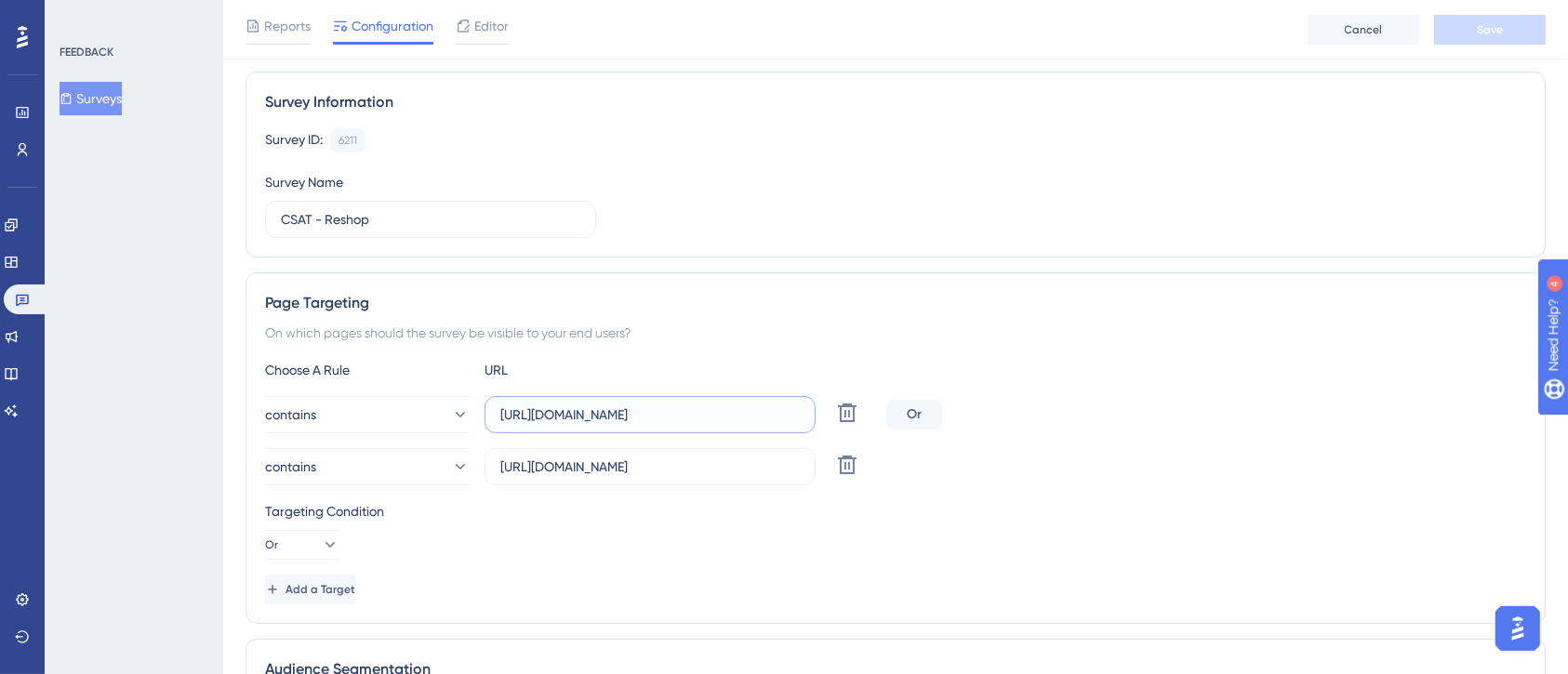
click at [733, 413] on input "[URL][DOMAIN_NAME]" at bounding box center [650, 414] width 299 height 21
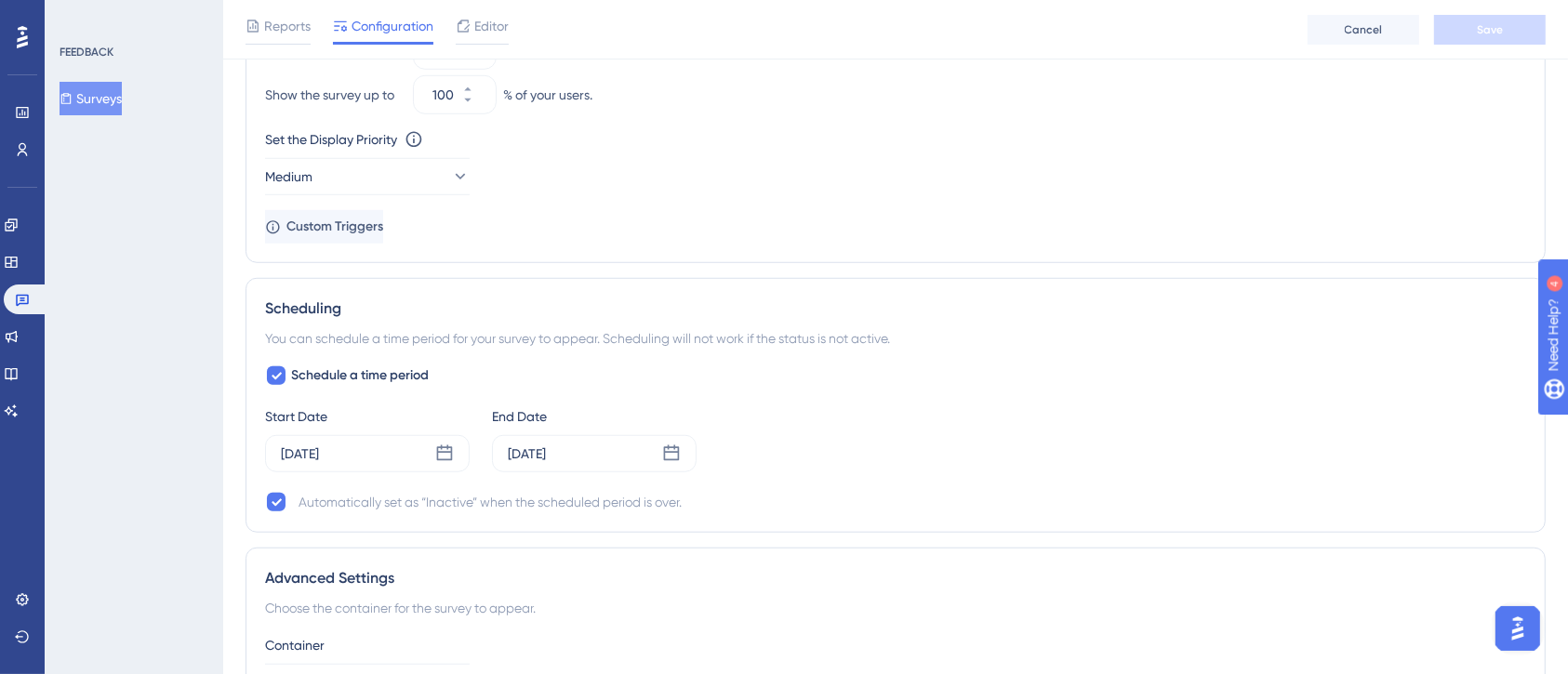
scroll to position [1250, 0]
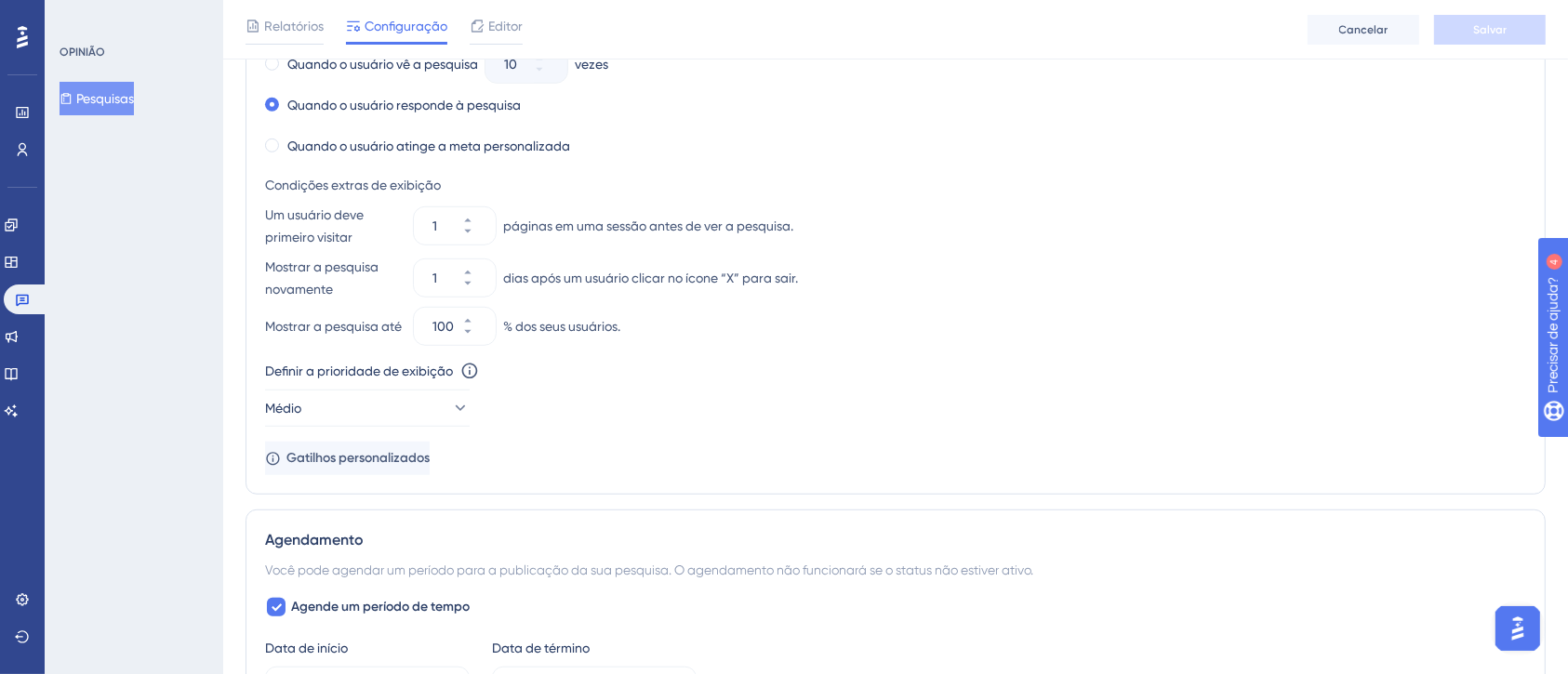
click at [806, 484] on div "Acionar Você pode acionar sua pesquisa automaticamente quando o URL de destino …" at bounding box center [895, 132] width 1299 height 724
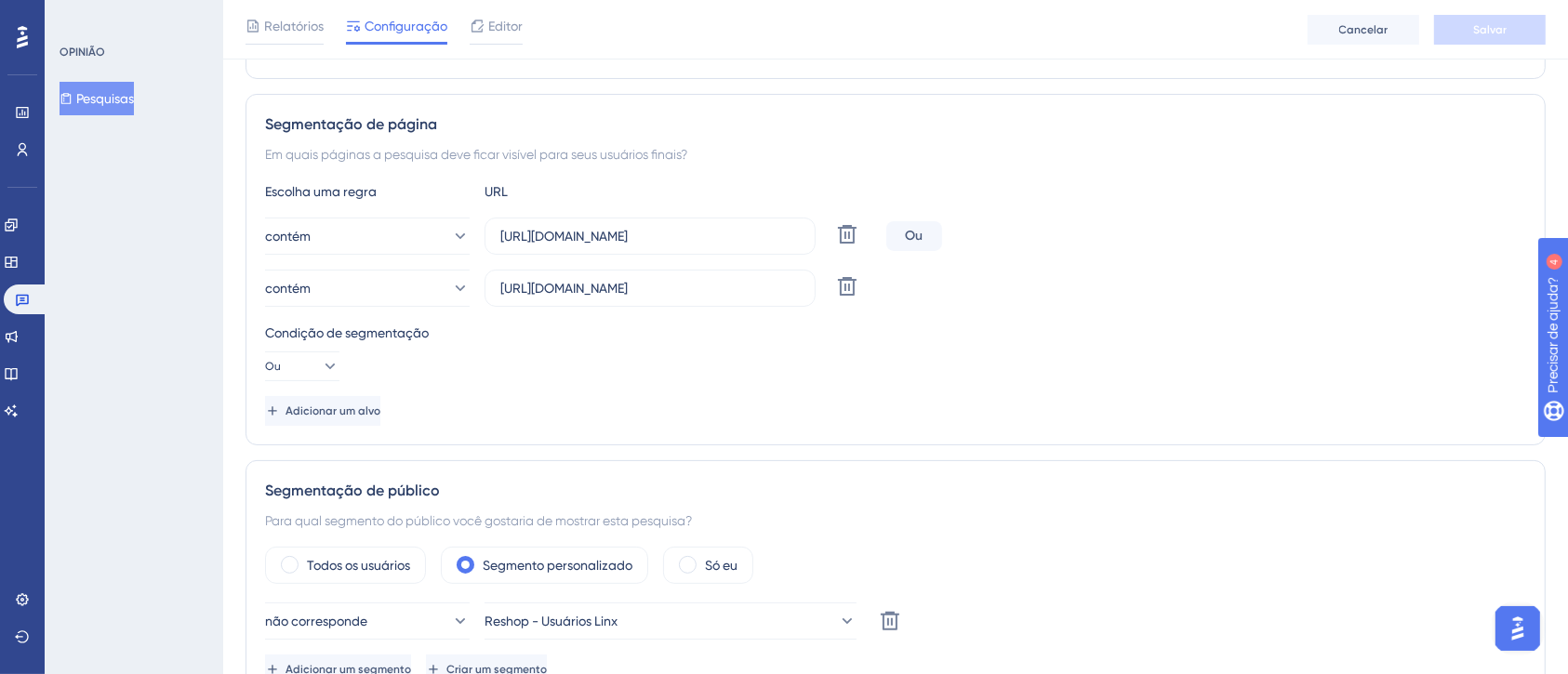
scroll to position [281, 0]
